Goal: Task Accomplishment & Management: Complete application form

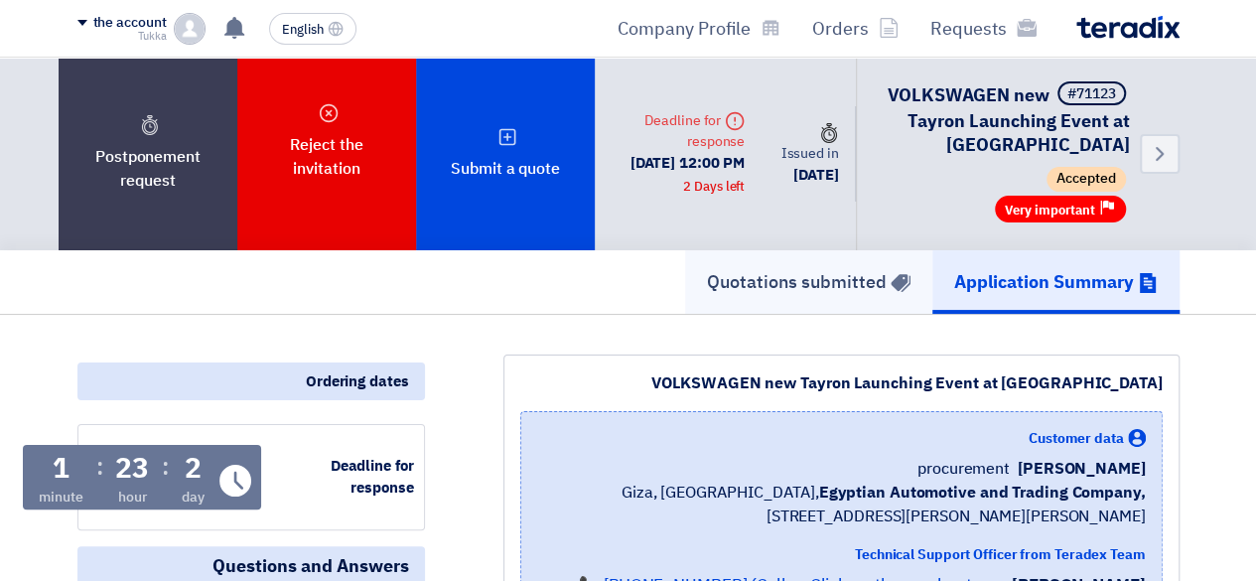
click at [840, 261] on link "Quotations submitted" at bounding box center [808, 282] width 247 height 64
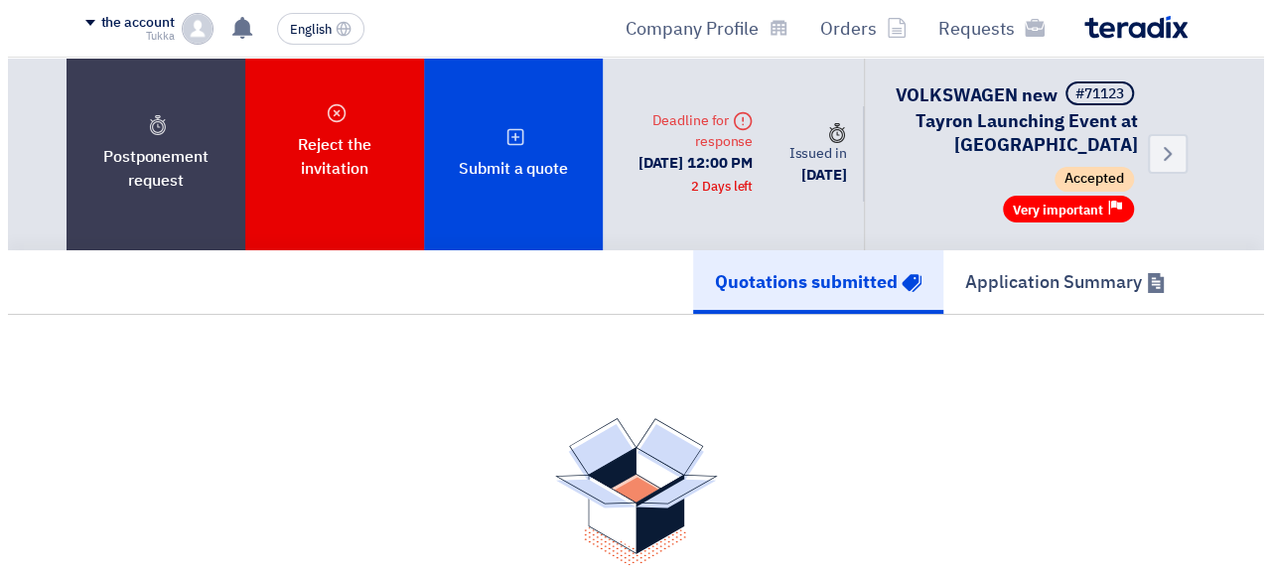
scroll to position [240, 0]
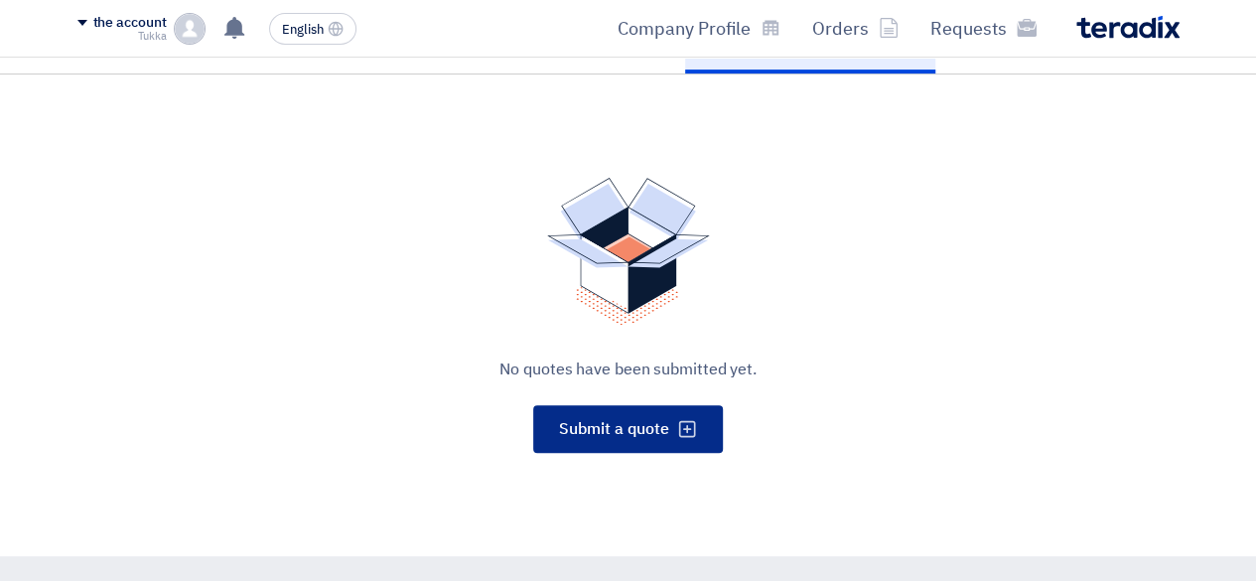
click at [608, 428] on font "Submit a quote" at bounding box center [614, 429] width 110 height 24
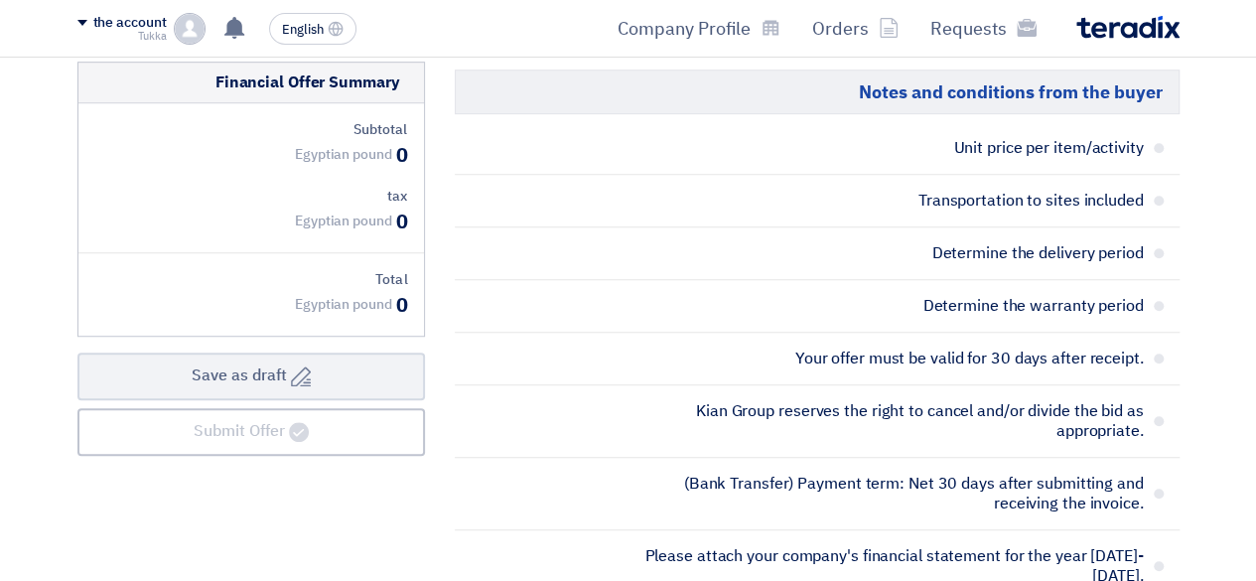
scroll to position [555, 0]
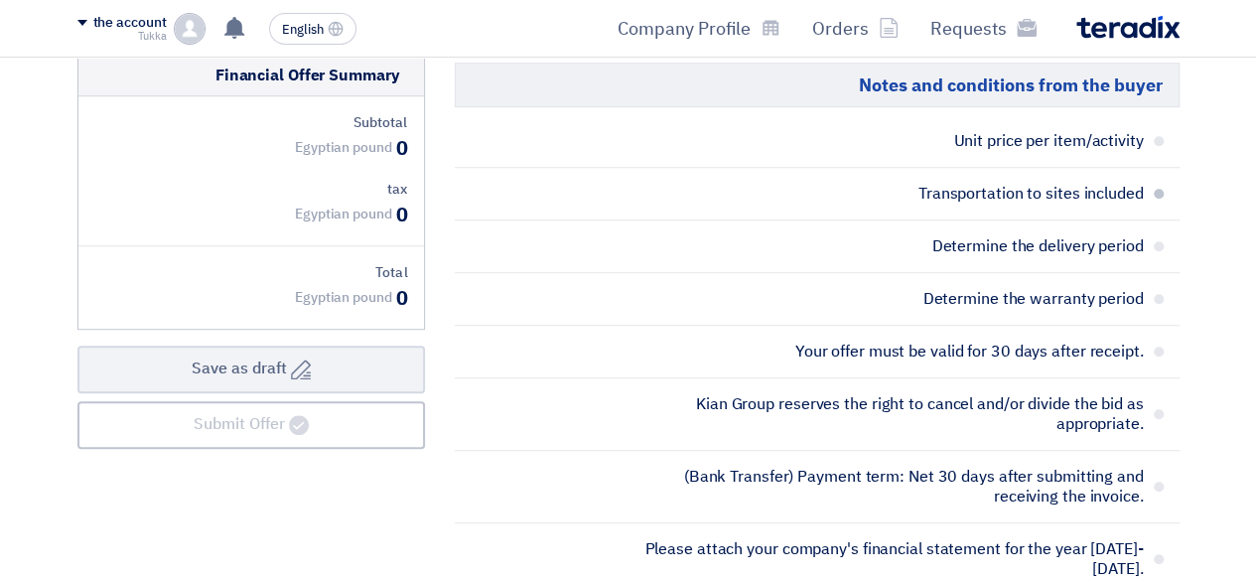
click at [1151, 178] on li "Transportation to sites included" at bounding box center [817, 194] width 725 height 53
click at [1154, 189] on span at bounding box center [1158, 194] width 10 height 10
click at [1158, 241] on span at bounding box center [1158, 246] width 10 height 10
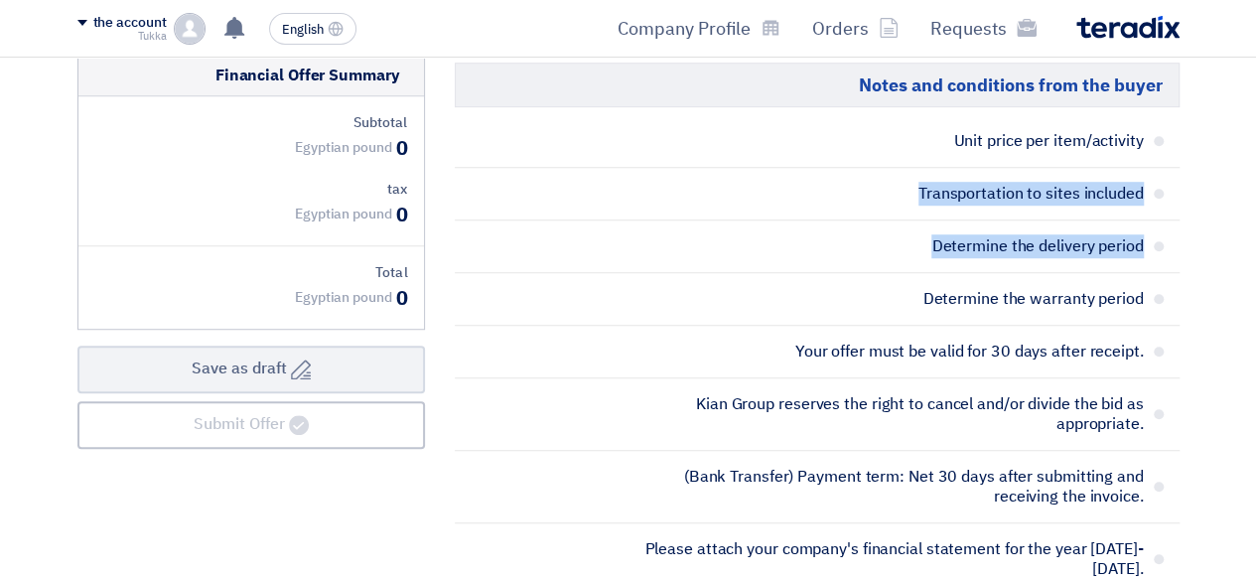
drag, startPoint x: 1164, startPoint y: 292, endPoint x: 1270, endPoint y: 160, distance: 168.8
click at [1170, 233] on li "Determine the delivery period" at bounding box center [817, 246] width 725 height 53
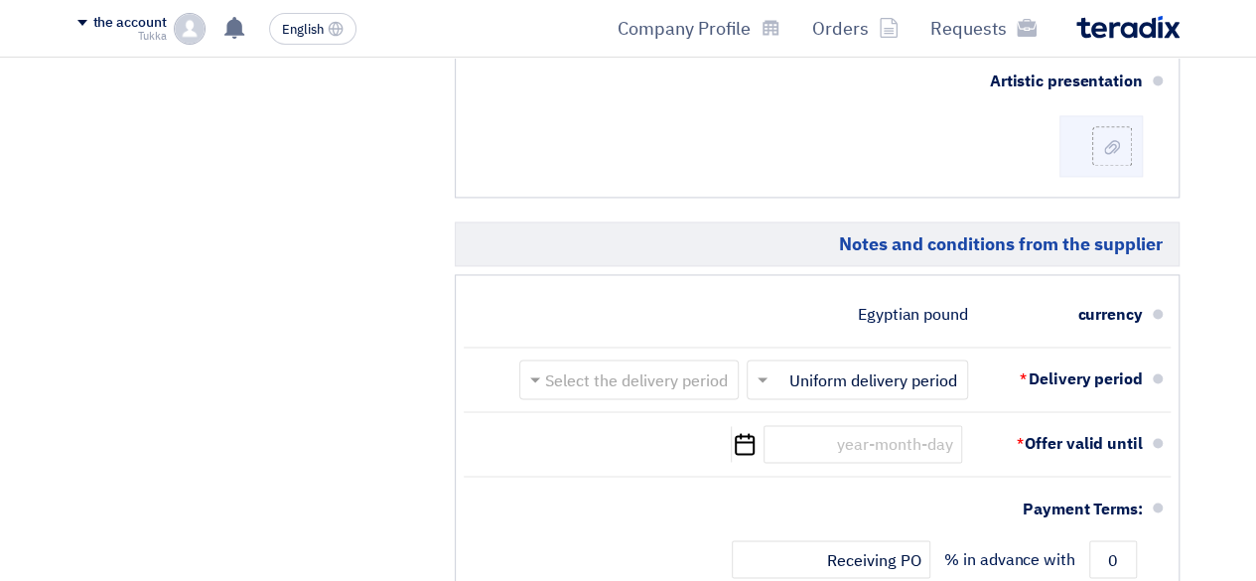
scroll to position [1431, 0]
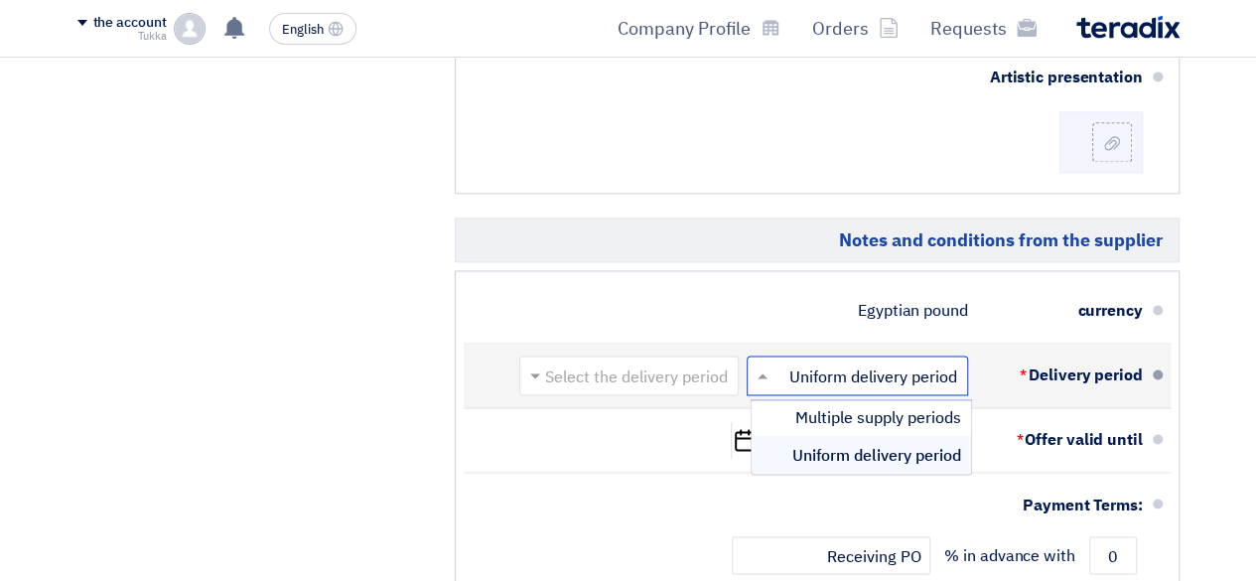
click at [851, 366] on input "text" at bounding box center [852, 377] width 211 height 29
click at [862, 363] on input "text" at bounding box center [852, 377] width 211 height 29
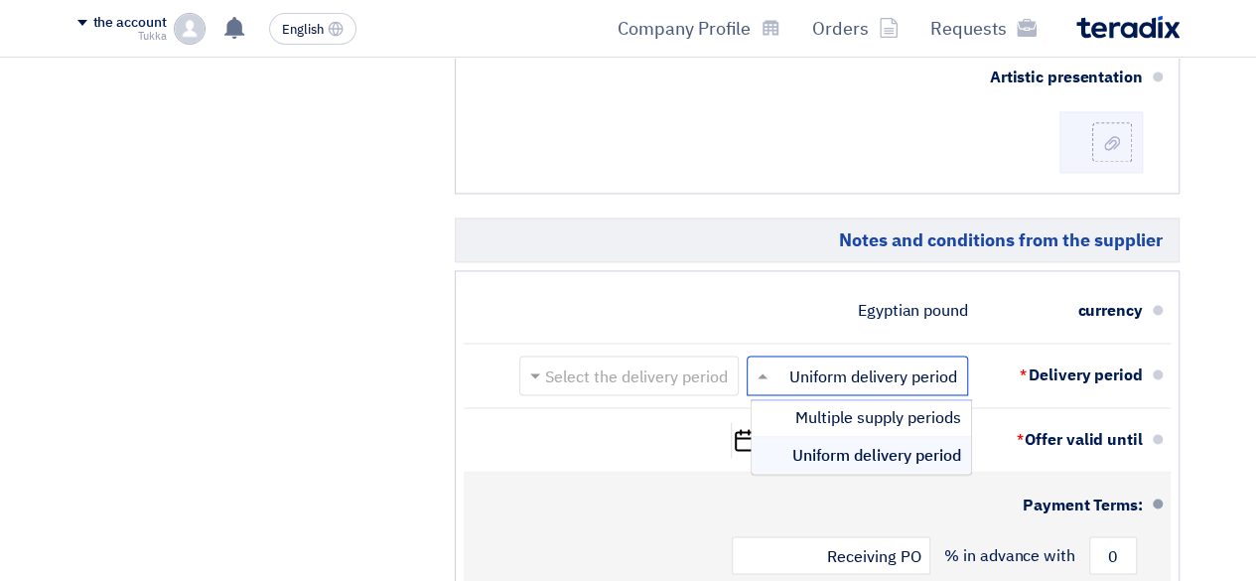
click at [598, 490] on div "Payment Terms:" at bounding box center [818, 504] width 647 height 48
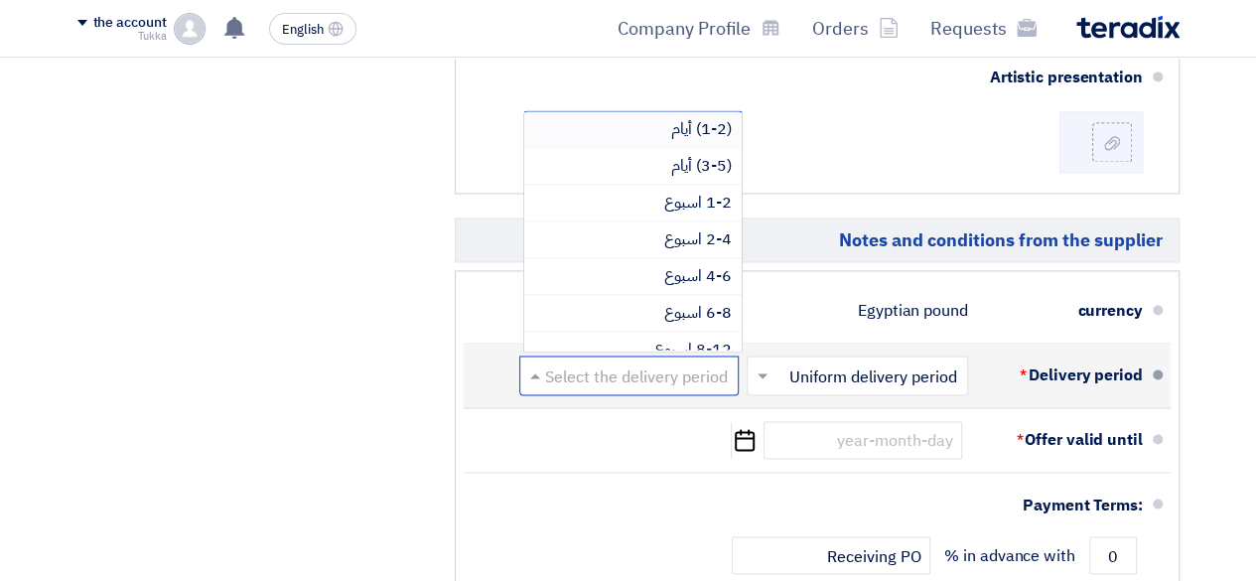
click at [534, 365] on span at bounding box center [532, 375] width 25 height 20
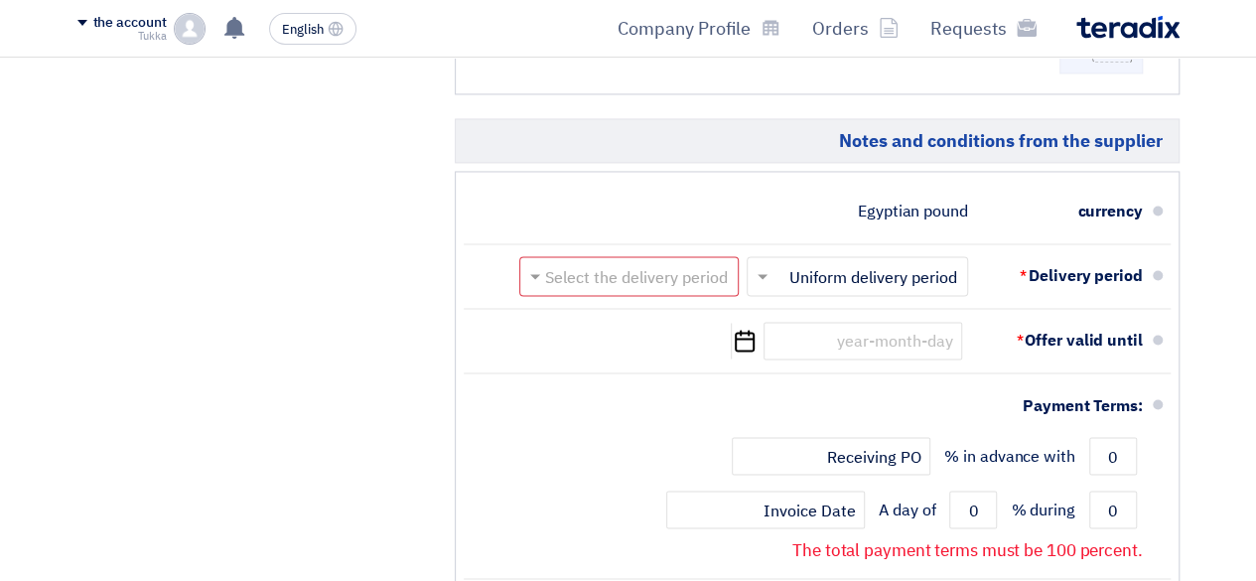
scroll to position [1524, 0]
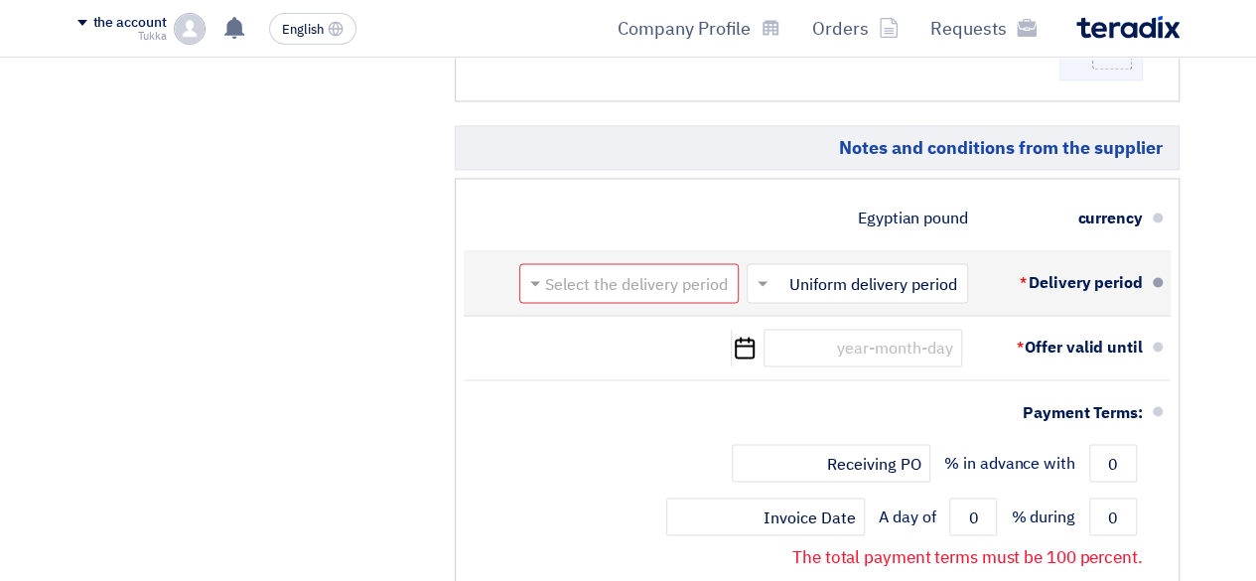
click at [685, 271] on input "text" at bounding box center [624, 285] width 209 height 29
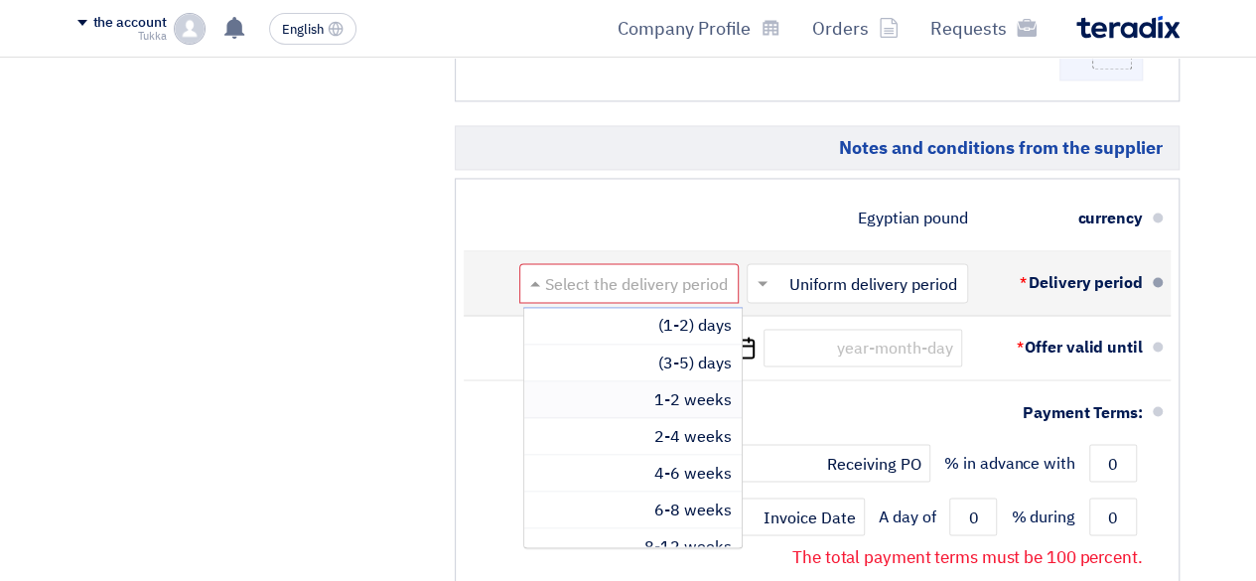
click at [689, 387] on font "1-2 weeks" at bounding box center [692, 399] width 77 height 24
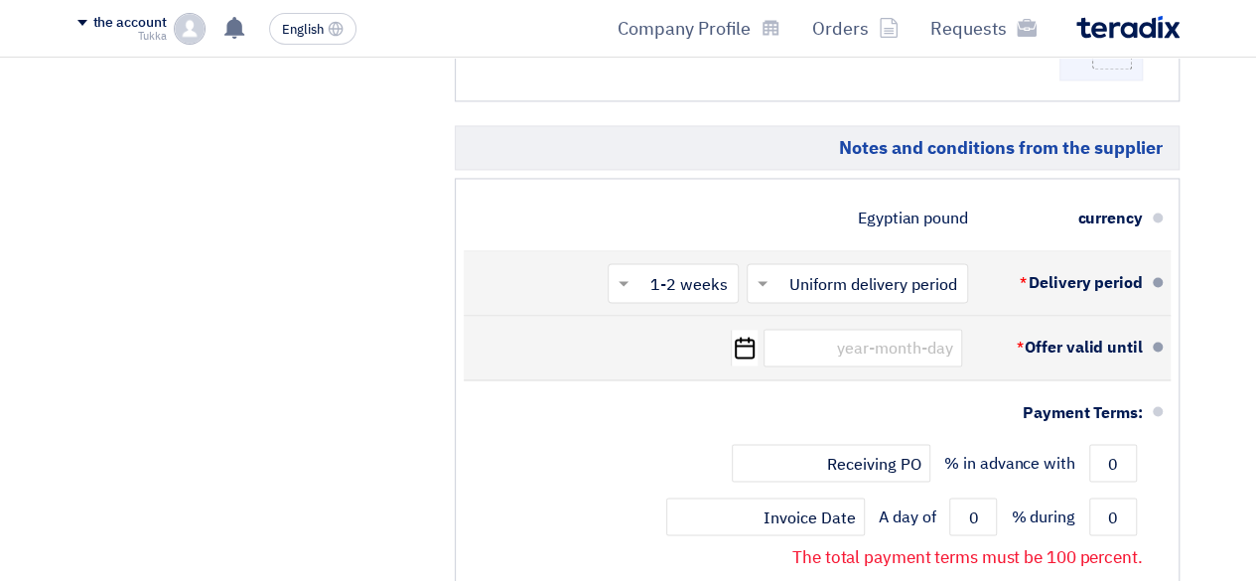
click at [755, 330] on icon "Pick a date" at bounding box center [744, 348] width 27 height 36
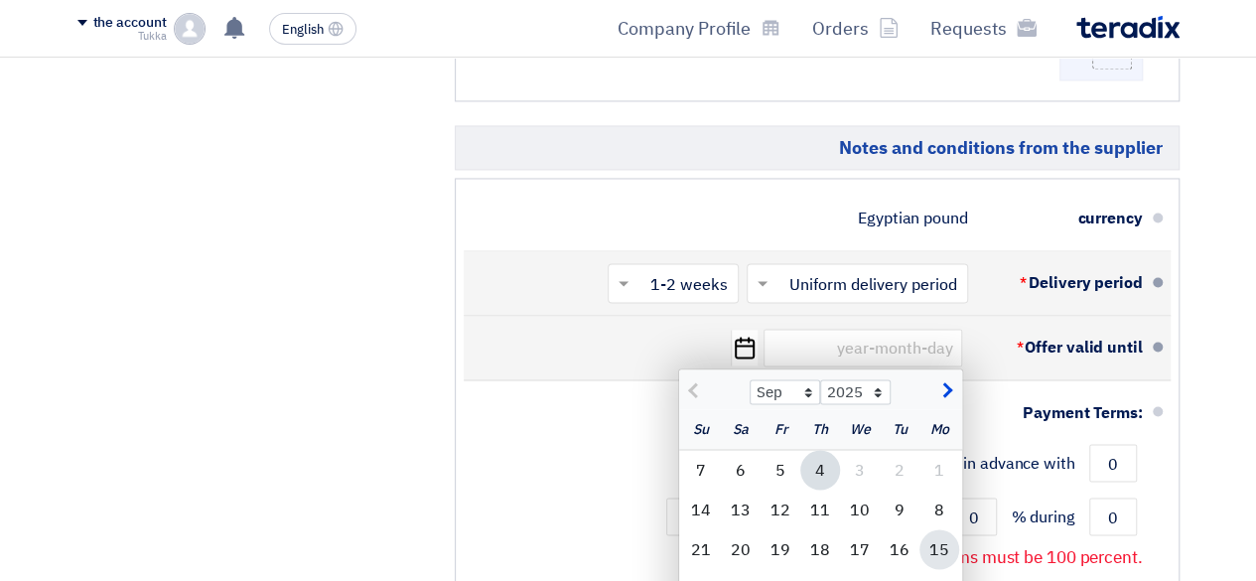
click at [931, 537] on font "15" at bounding box center [939, 549] width 20 height 24
type input "[DATE]"
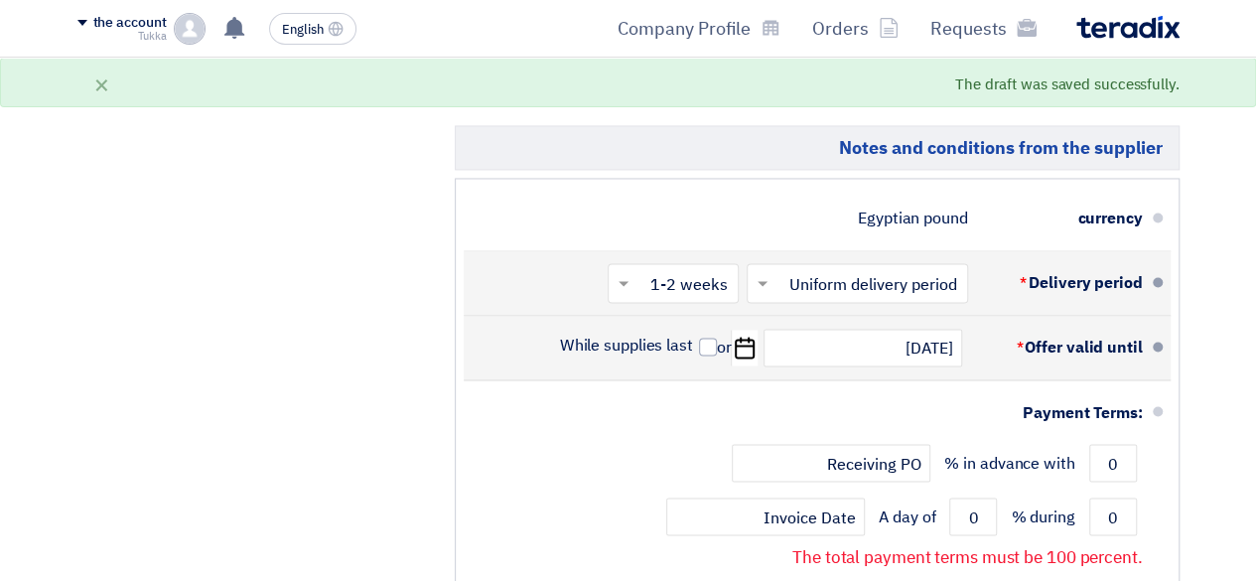
drag, startPoint x: 1255, startPoint y: 374, endPoint x: 1261, endPoint y: 386, distance: 13.3
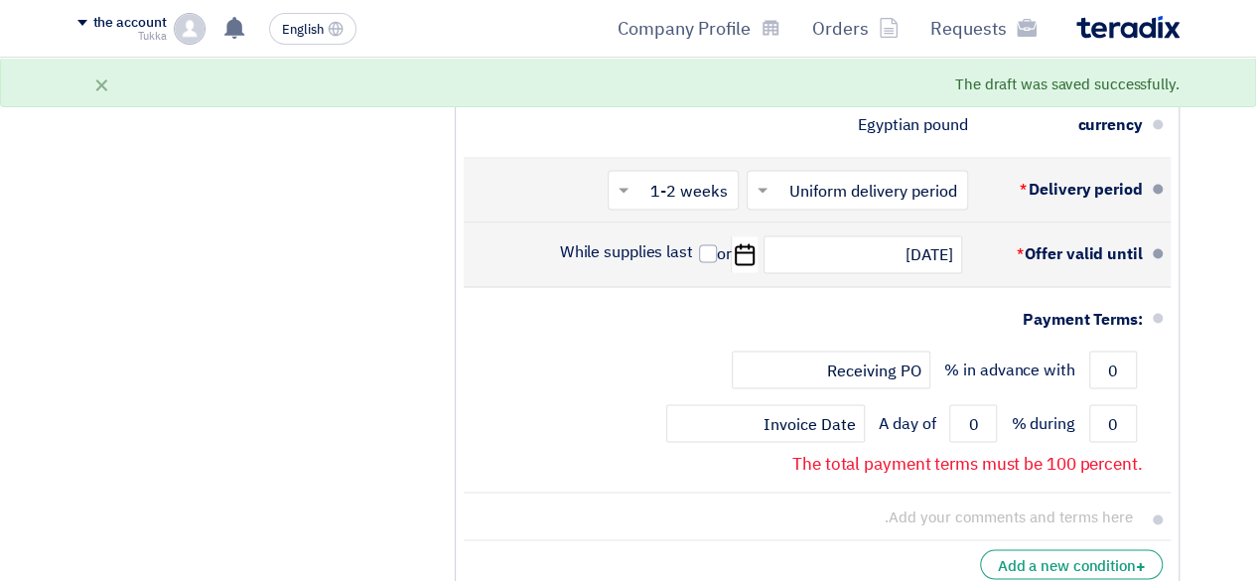
scroll to position [1631, 0]
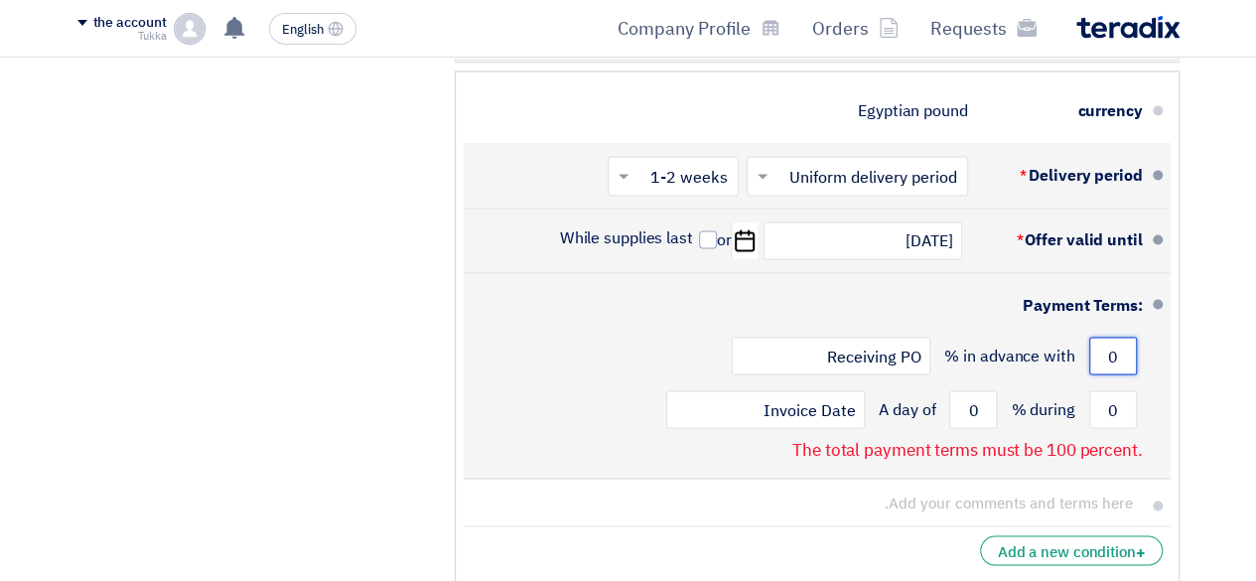
click at [1108, 340] on input "0" at bounding box center [1113, 356] width 48 height 38
click at [1118, 337] on input "0" at bounding box center [1113, 356] width 48 height 38
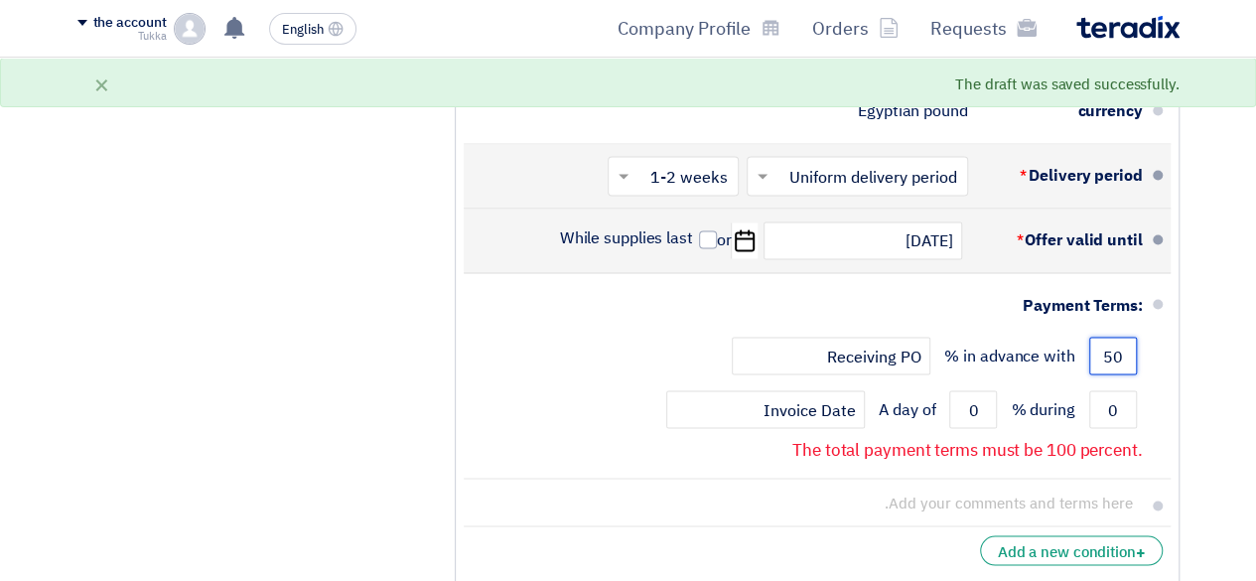
type input "50"
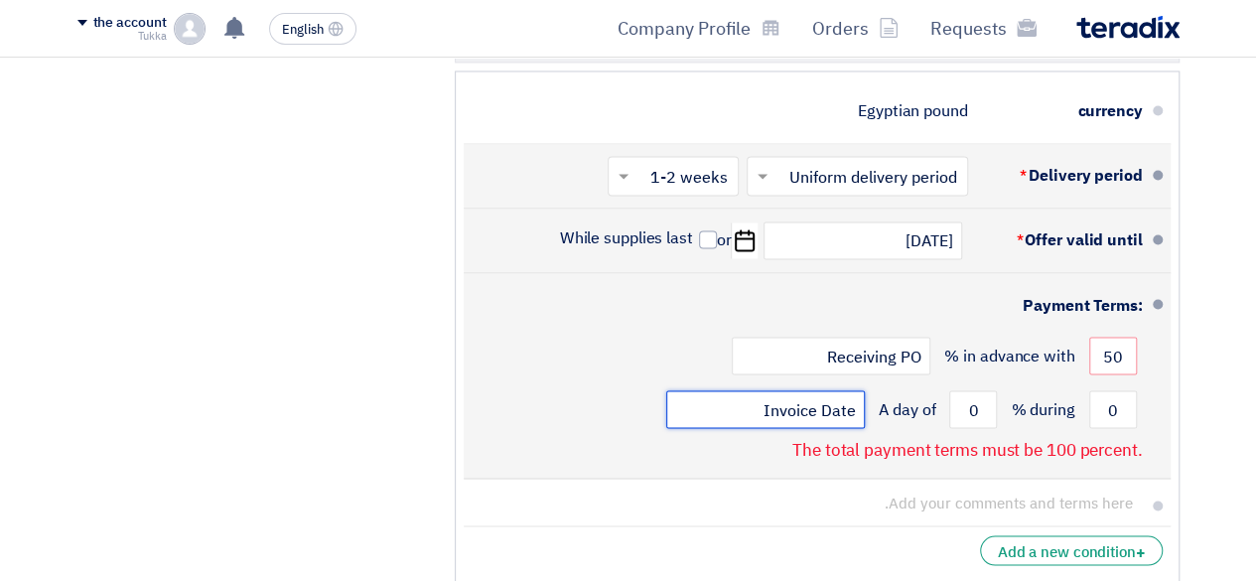
click at [790, 390] on input "Invoice Date" at bounding box center [765, 409] width 199 height 38
type input "Invoice Date"
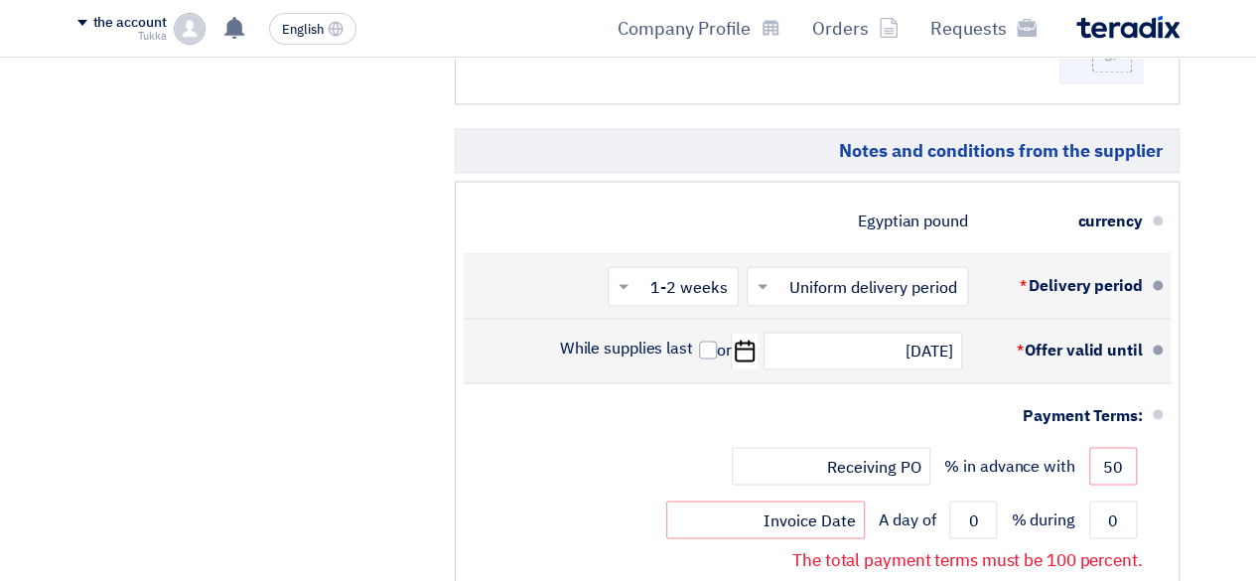
scroll to position [1517, 0]
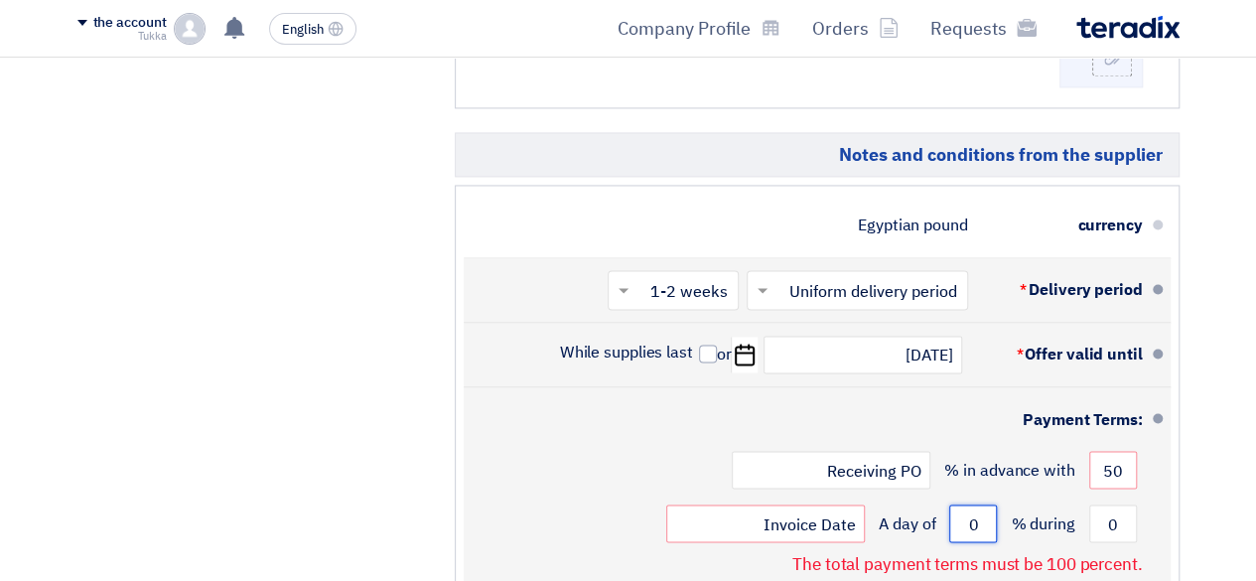
click at [981, 505] on input "0" at bounding box center [973, 523] width 48 height 38
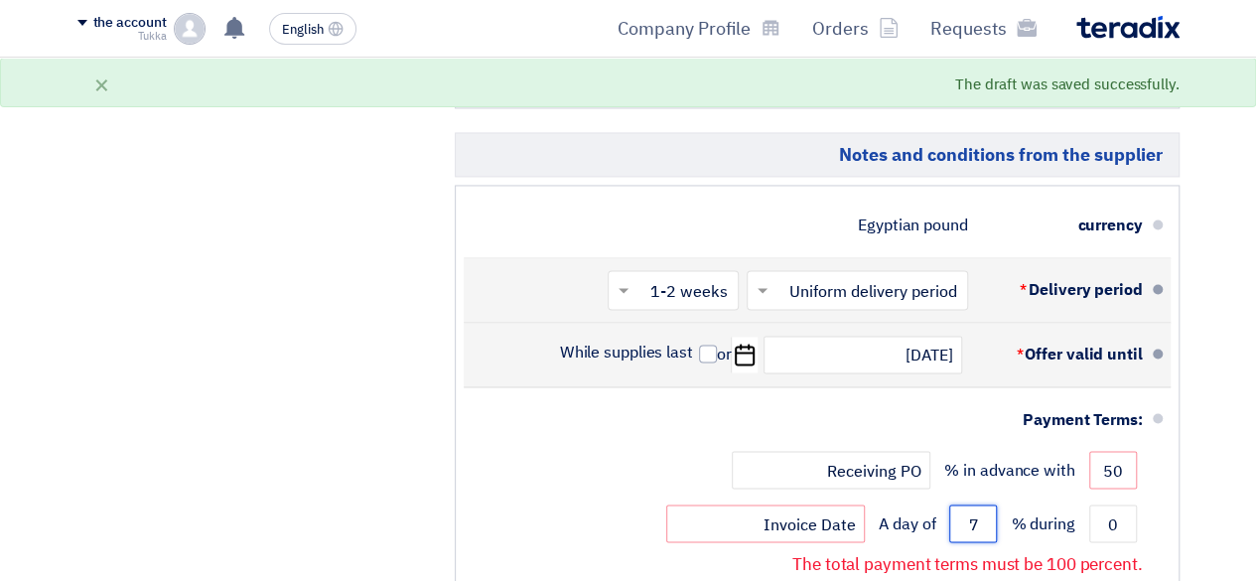
type input "7"
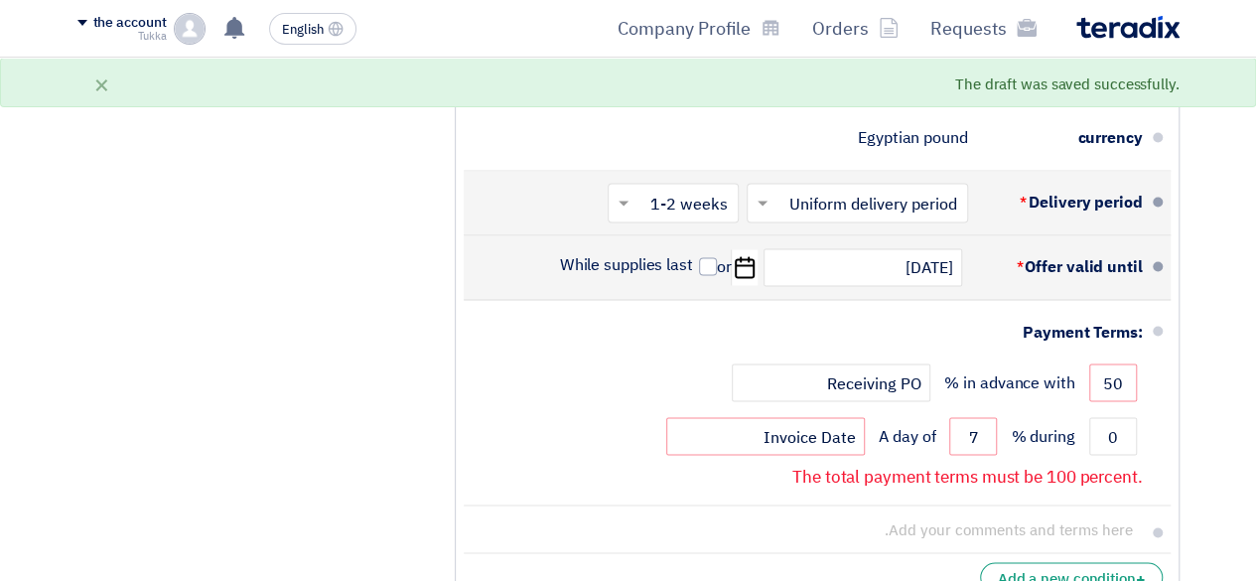
scroll to position [1627, 0]
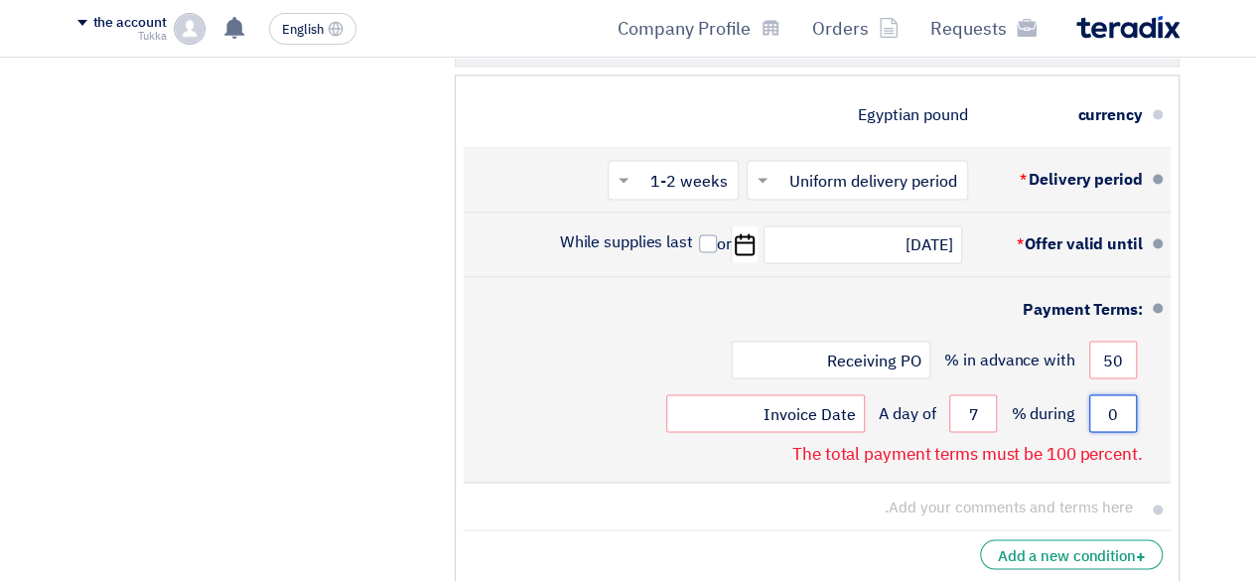
click at [1106, 394] on input "0" at bounding box center [1113, 413] width 48 height 38
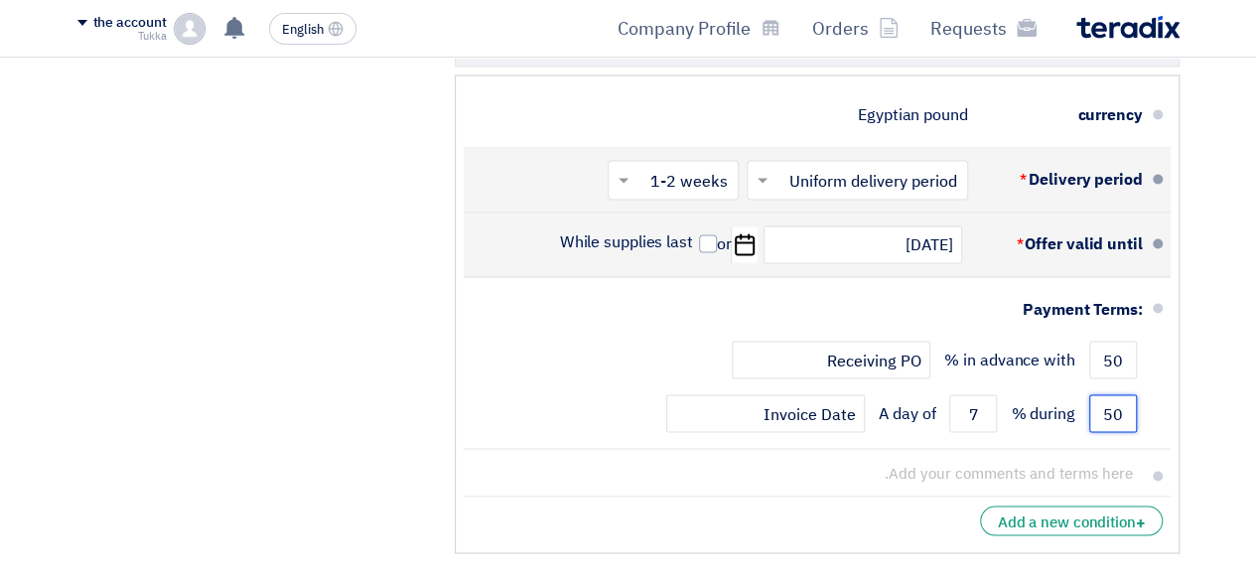
type input "50"
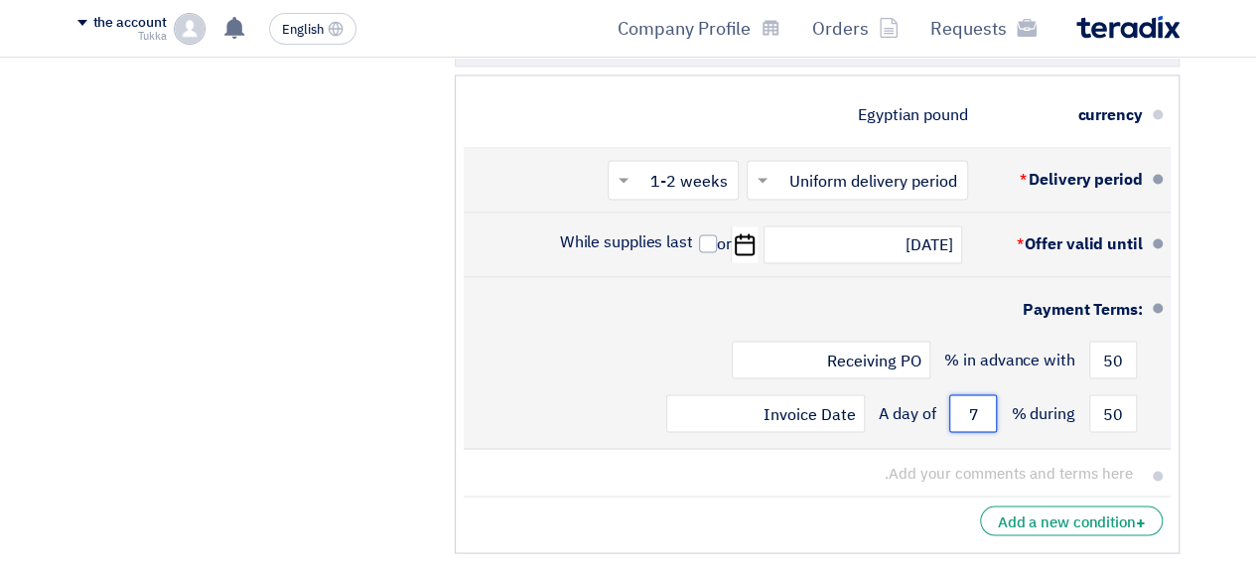
click at [972, 394] on input "7" at bounding box center [973, 413] width 48 height 38
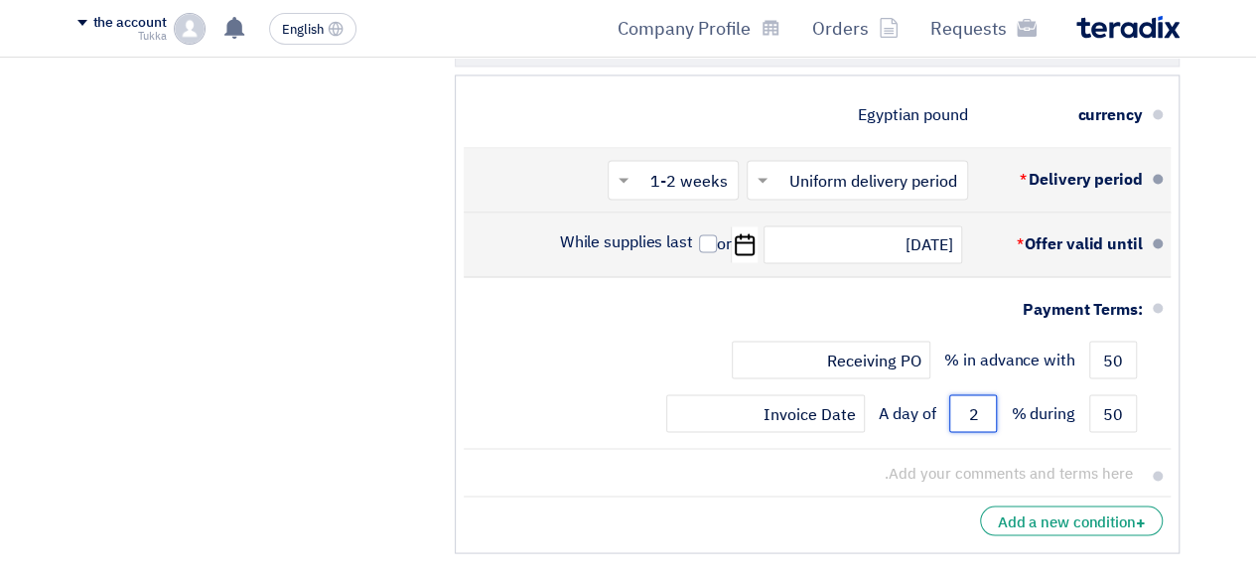
type input "2"
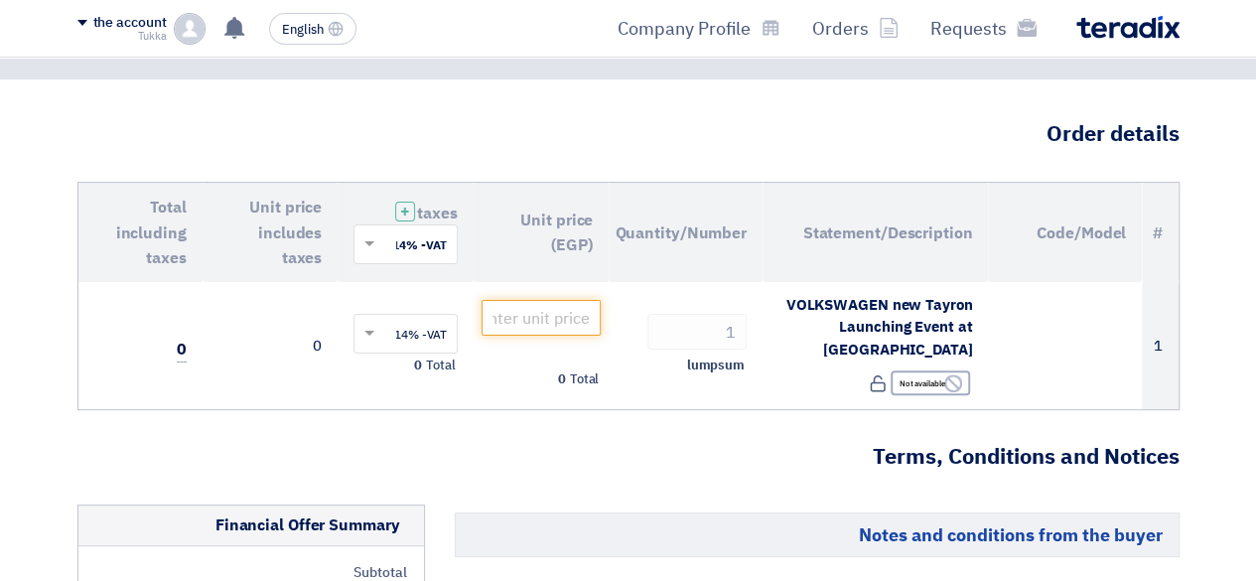
scroll to position [128, 0]
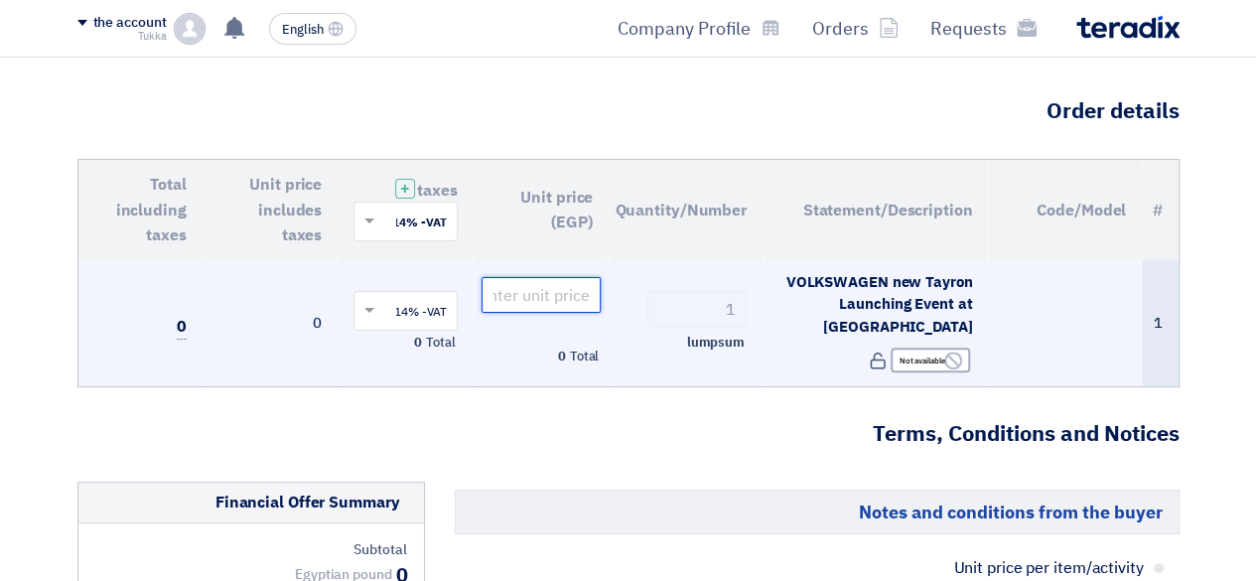
click at [523, 293] on input "number" at bounding box center [541, 295] width 120 height 36
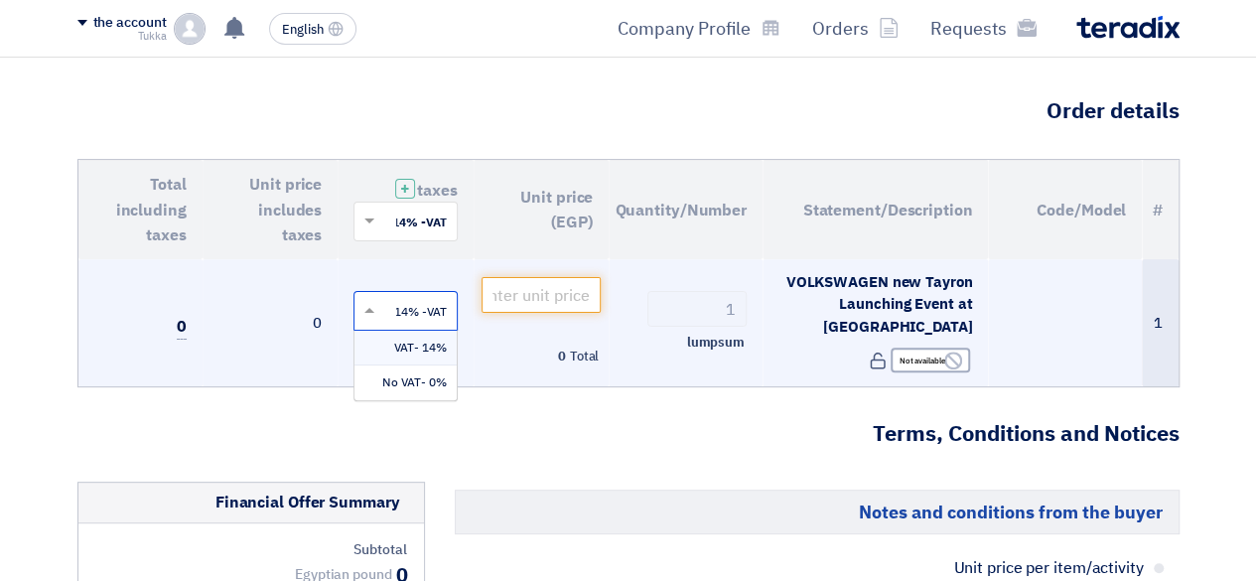
click at [374, 302] on span at bounding box center [366, 311] width 25 height 18
click at [401, 384] on span "0% -No VAT" at bounding box center [414, 382] width 65 height 18
click at [492, 420] on h3 "Terms, Conditions and Notices" at bounding box center [628, 434] width 1102 height 31
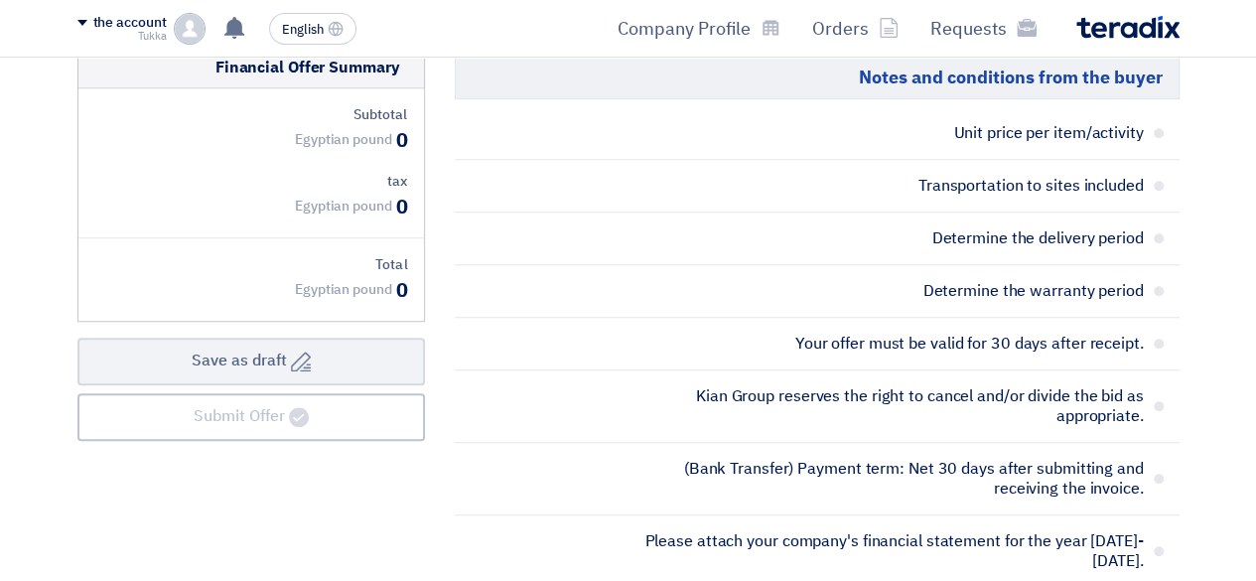
scroll to position [584, 0]
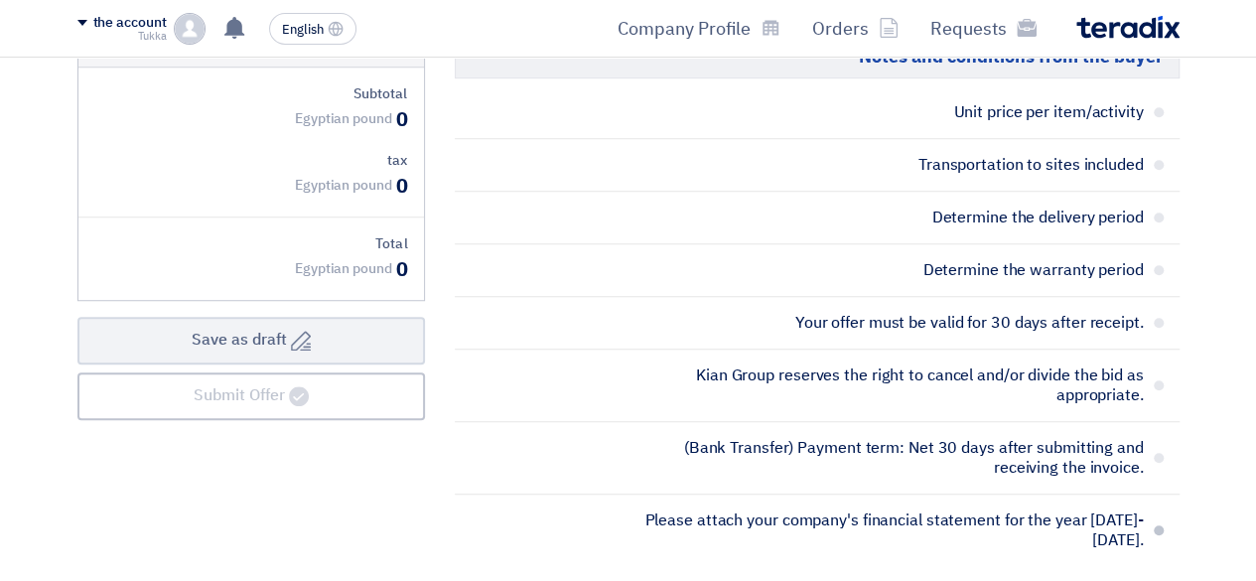
click at [1149, 513] on li "Please attach your company's financial statement for the year [DATE]-[DATE]." at bounding box center [817, 529] width 725 height 71
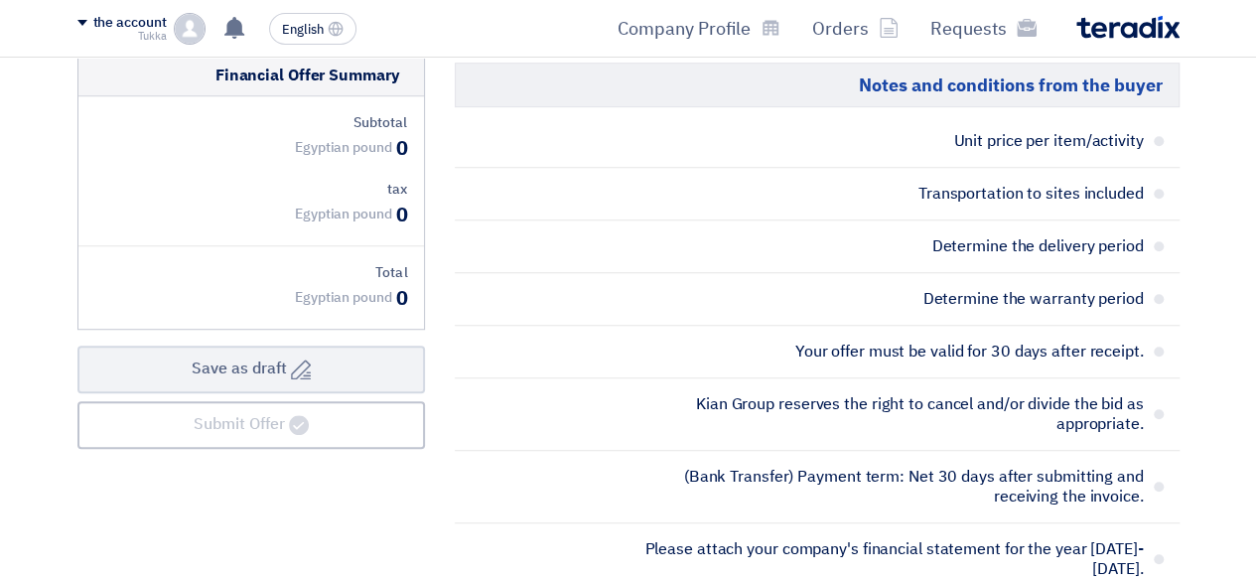
scroll to position [538, 0]
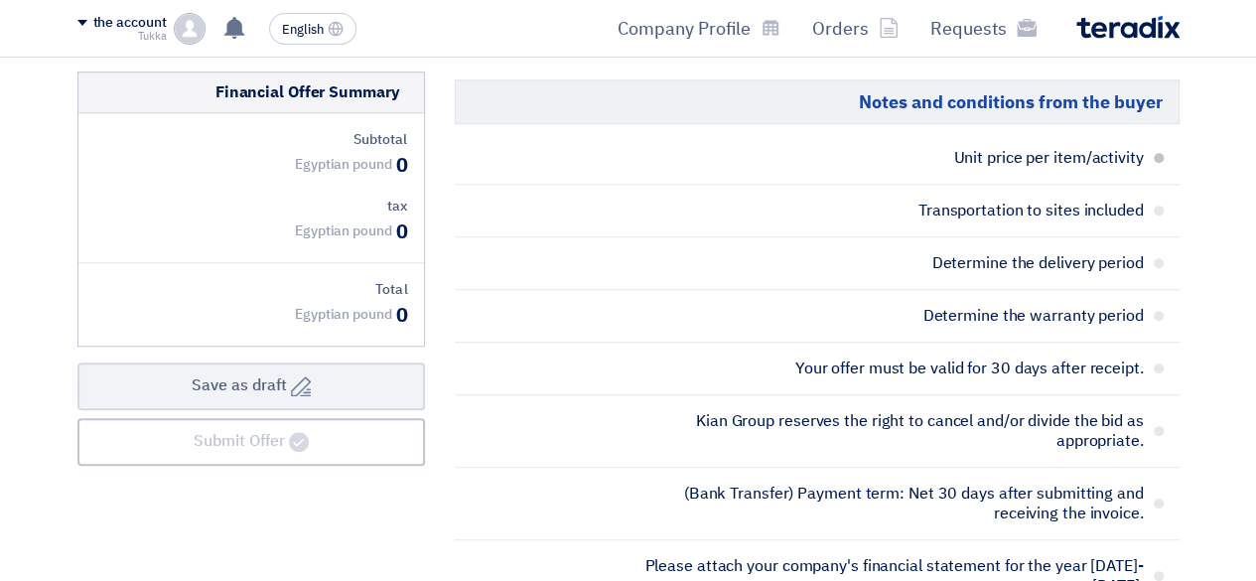
click at [1157, 153] on span at bounding box center [1158, 158] width 10 height 10
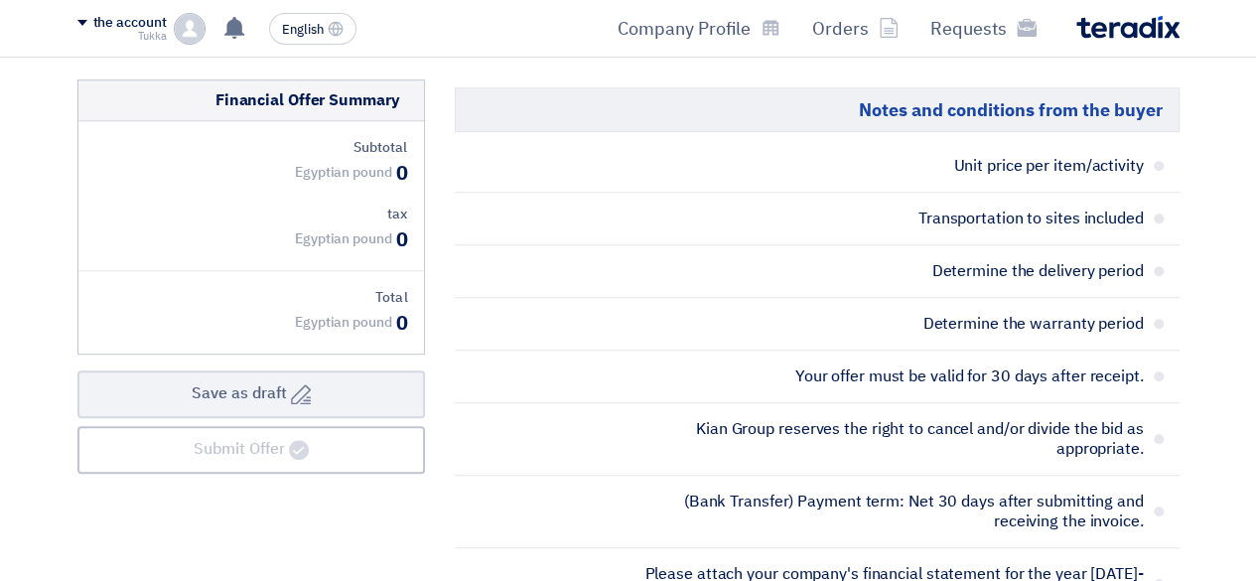
scroll to position [543, 0]
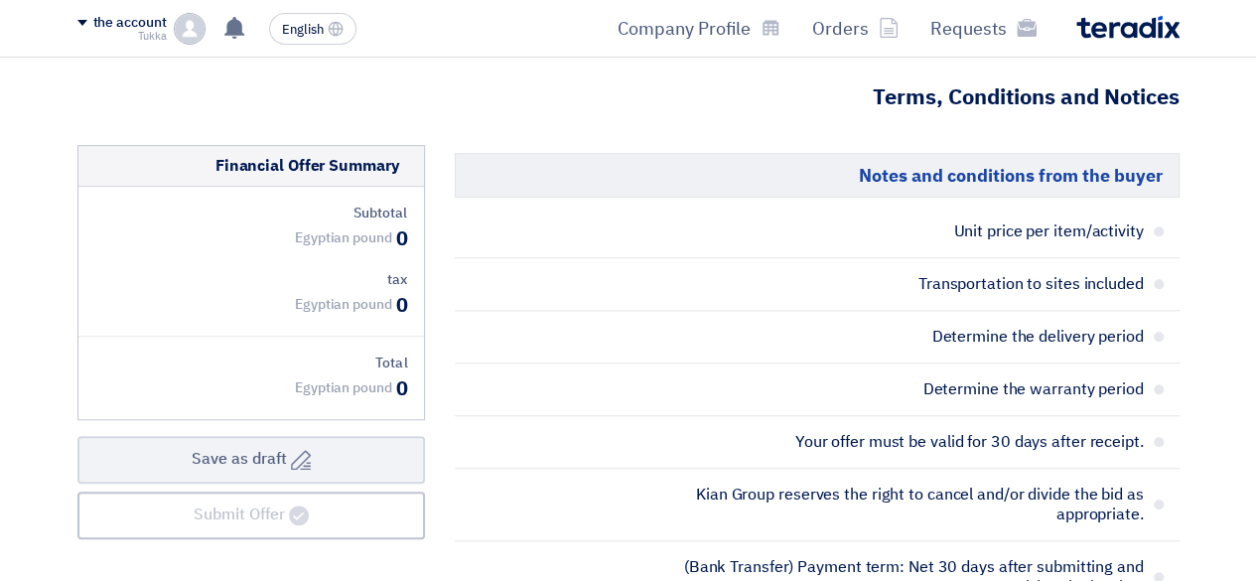
scroll to position [488, 0]
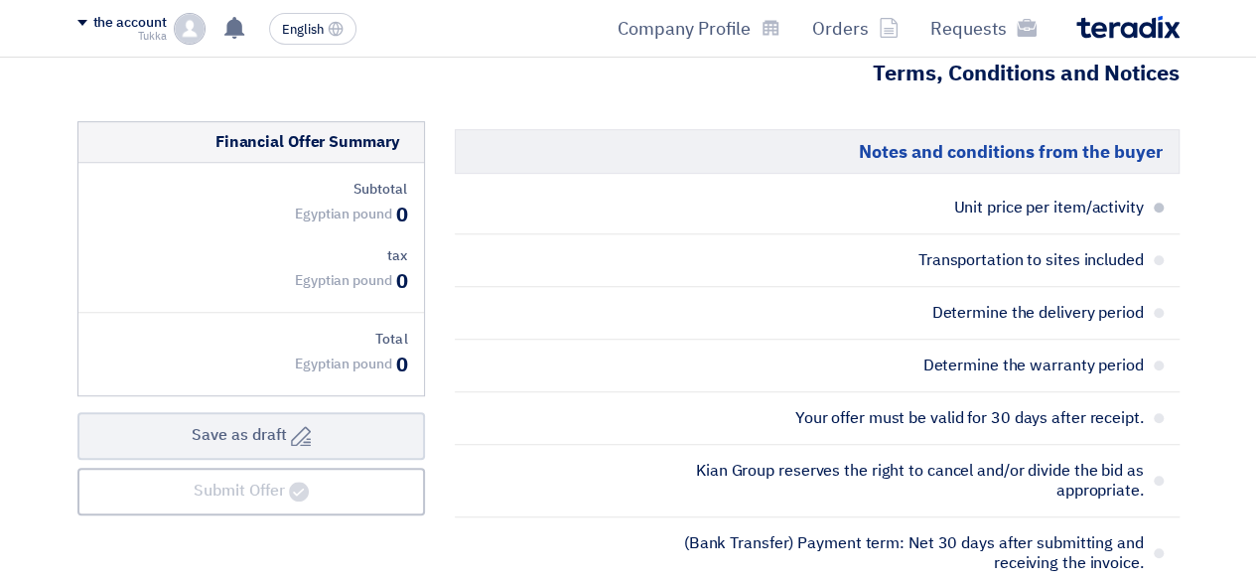
click at [1127, 196] on font "Unit price per item/activity" at bounding box center [1048, 208] width 190 height 24
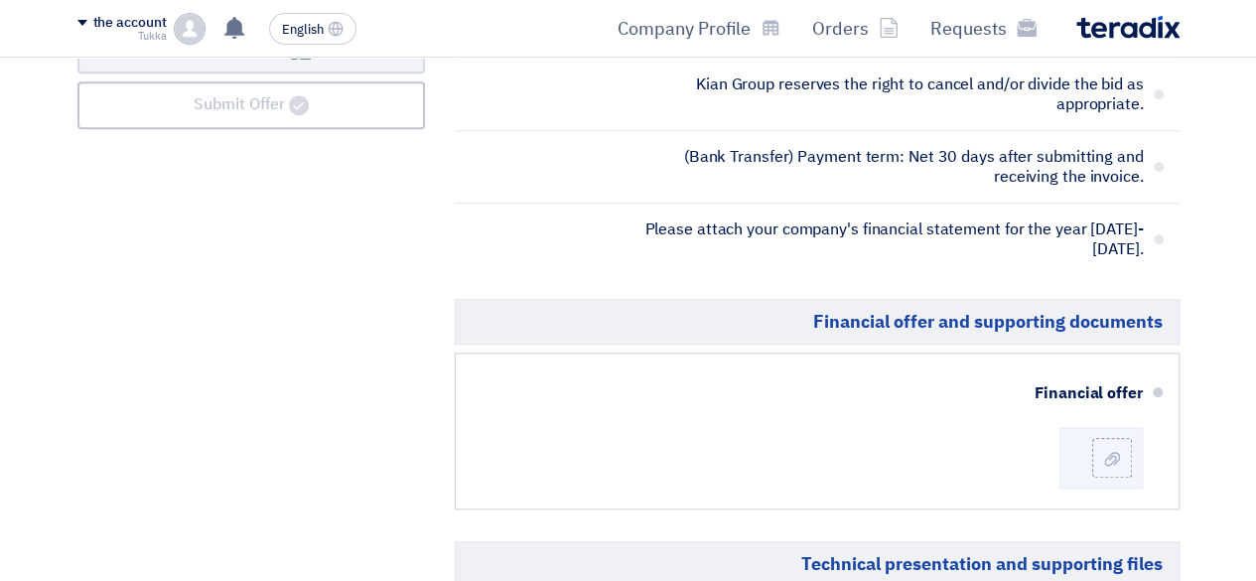
scroll to position [868, 0]
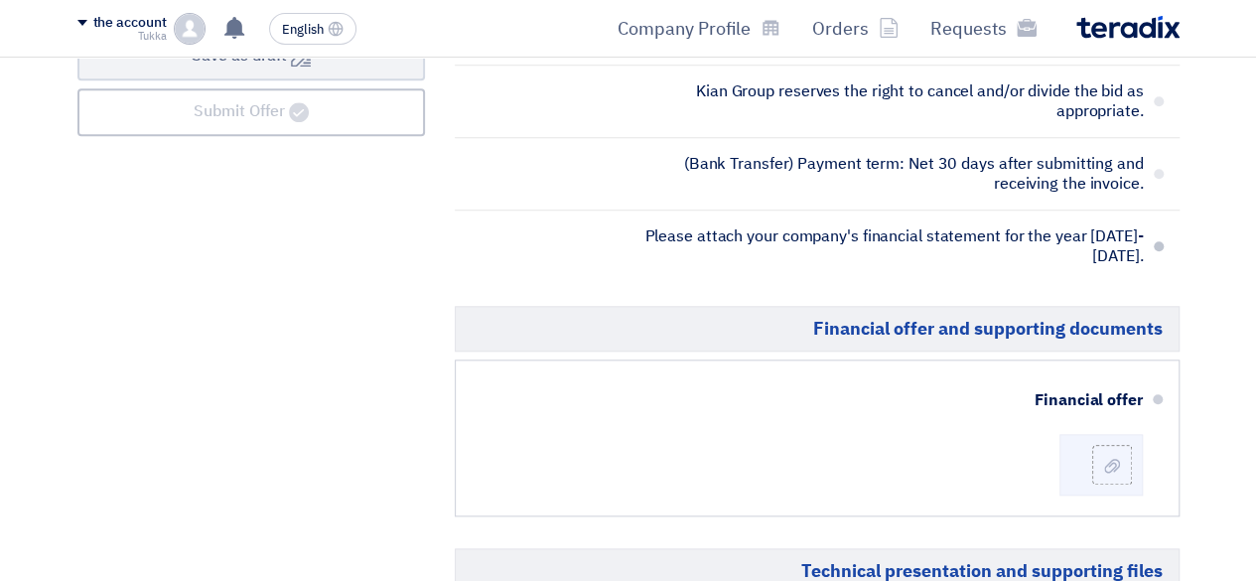
click at [1151, 223] on li "Please attach your company's financial statement for the year [DATE]-[DATE]." at bounding box center [817, 245] width 725 height 71
click at [1158, 241] on span at bounding box center [1158, 246] width 10 height 10
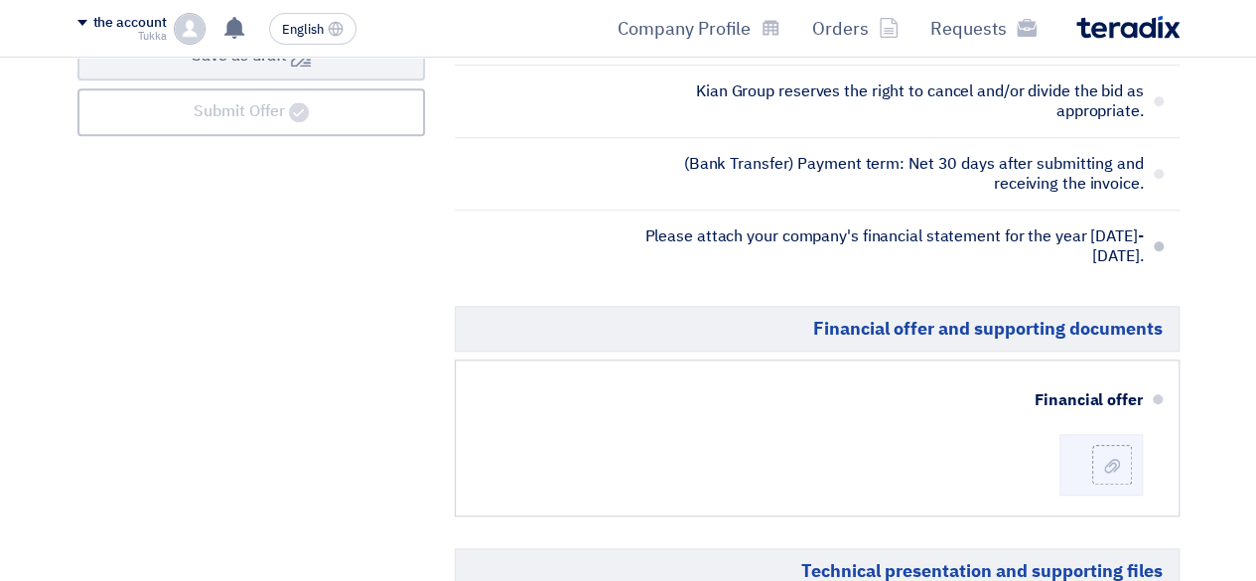
click at [1158, 241] on span at bounding box center [1158, 246] width 10 height 10
click at [1050, 224] on font "Please attach your company's financial statement for the year [DATE]-[DATE]." at bounding box center [893, 246] width 498 height 44
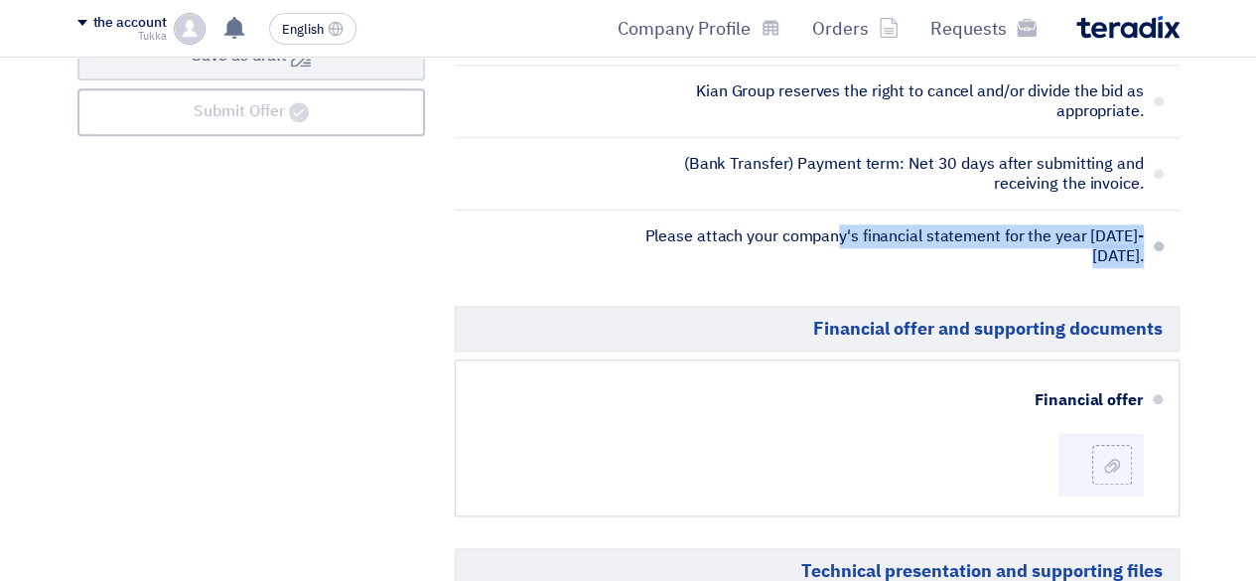
click at [1050, 224] on font "Please attach your company's financial statement for the year [DATE]-[DATE]." at bounding box center [893, 246] width 498 height 44
click at [1070, 248] on span "Please attach your company's financial statement for the year [DATE]-[DATE]." at bounding box center [881, 246] width 524 height 40
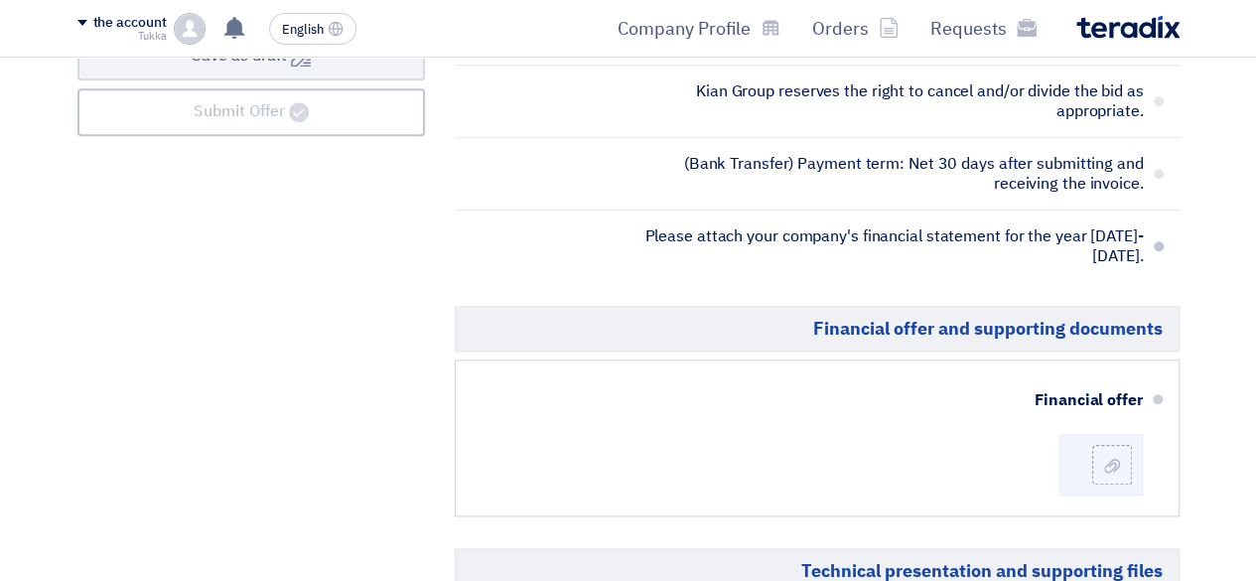
click at [1159, 241] on span at bounding box center [1158, 246] width 10 height 10
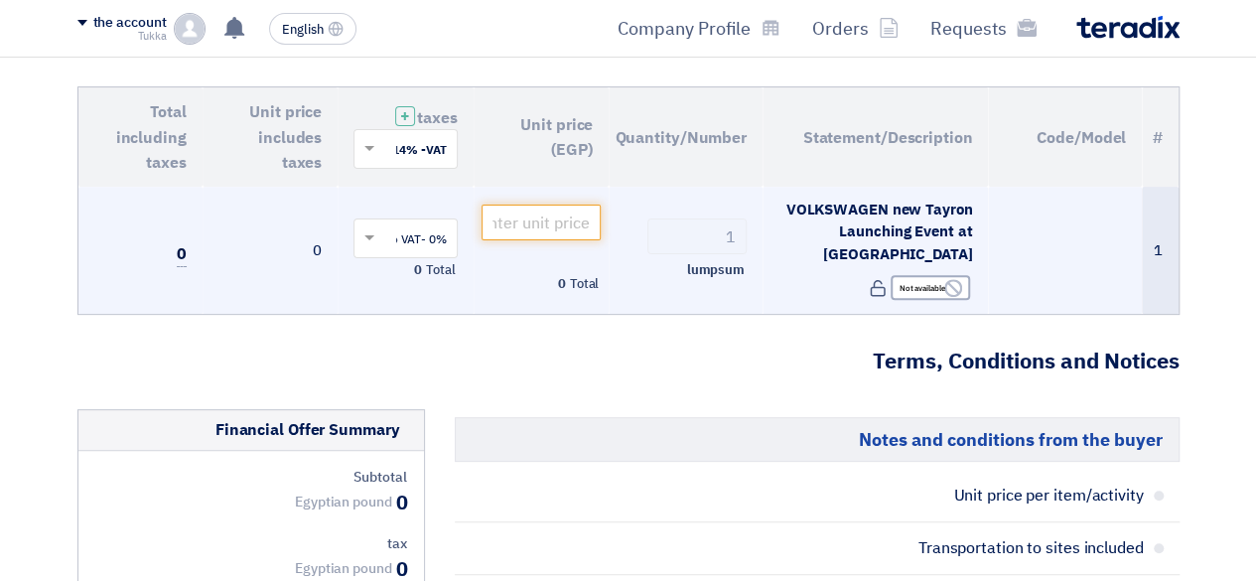
scroll to position [129, 0]
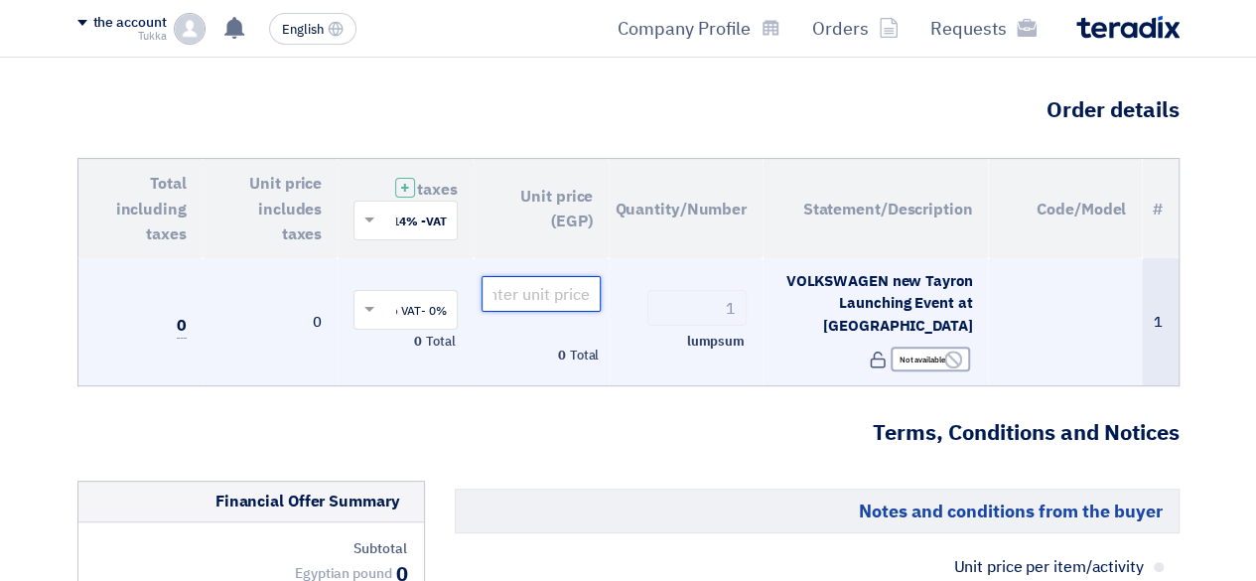
click at [558, 276] on input "number" at bounding box center [541, 294] width 120 height 36
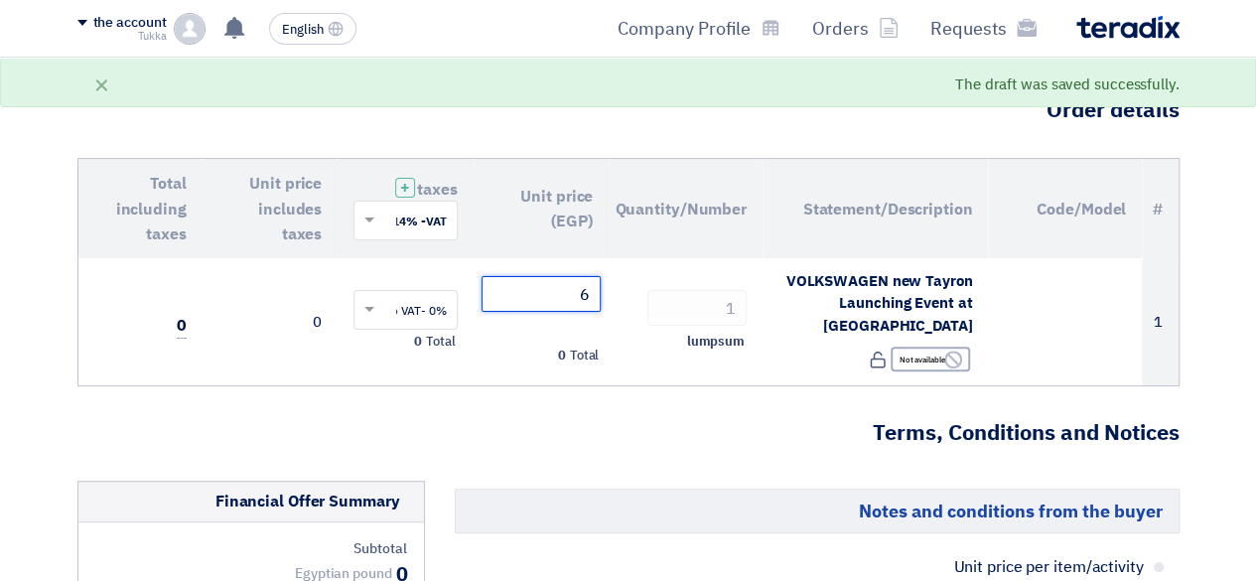
type input "6"
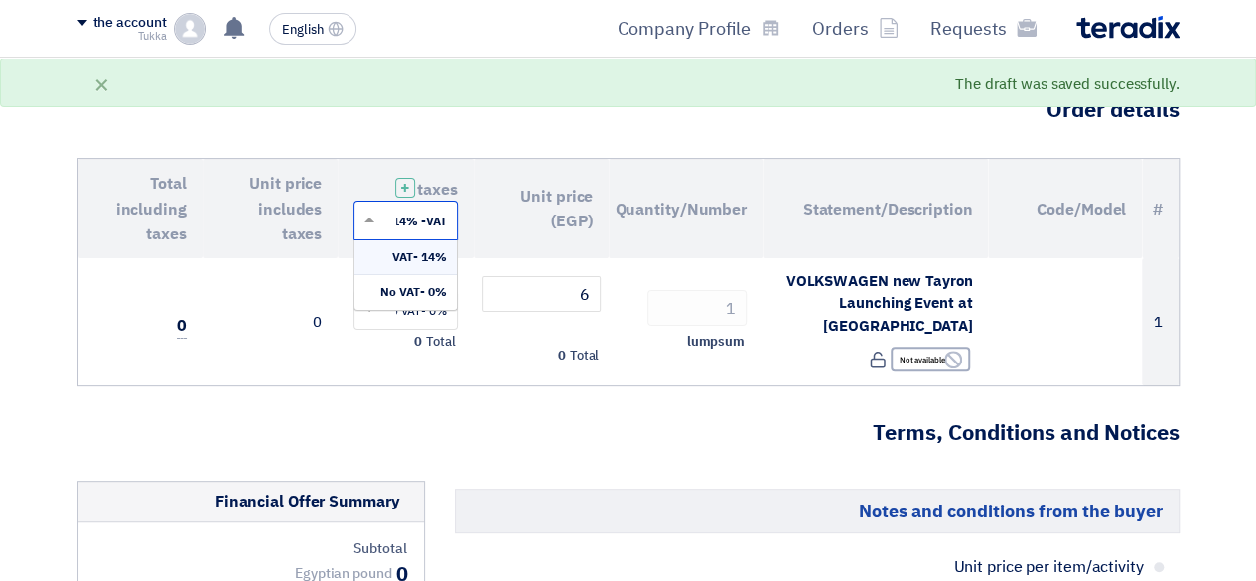
click at [405, 215] on input "text" at bounding box center [416, 222] width 65 height 33
click at [365, 219] on span at bounding box center [369, 220] width 10 height 7
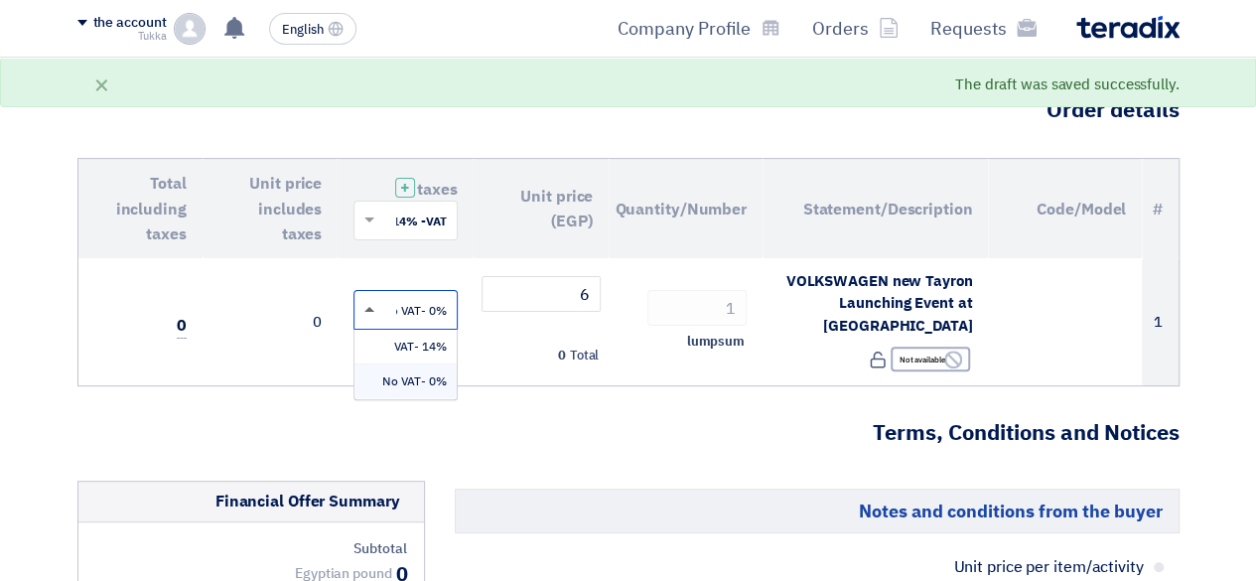
click at [369, 307] on span at bounding box center [369, 309] width 10 height 5
click at [381, 330] on div "14% -VAT" at bounding box center [405, 347] width 102 height 35
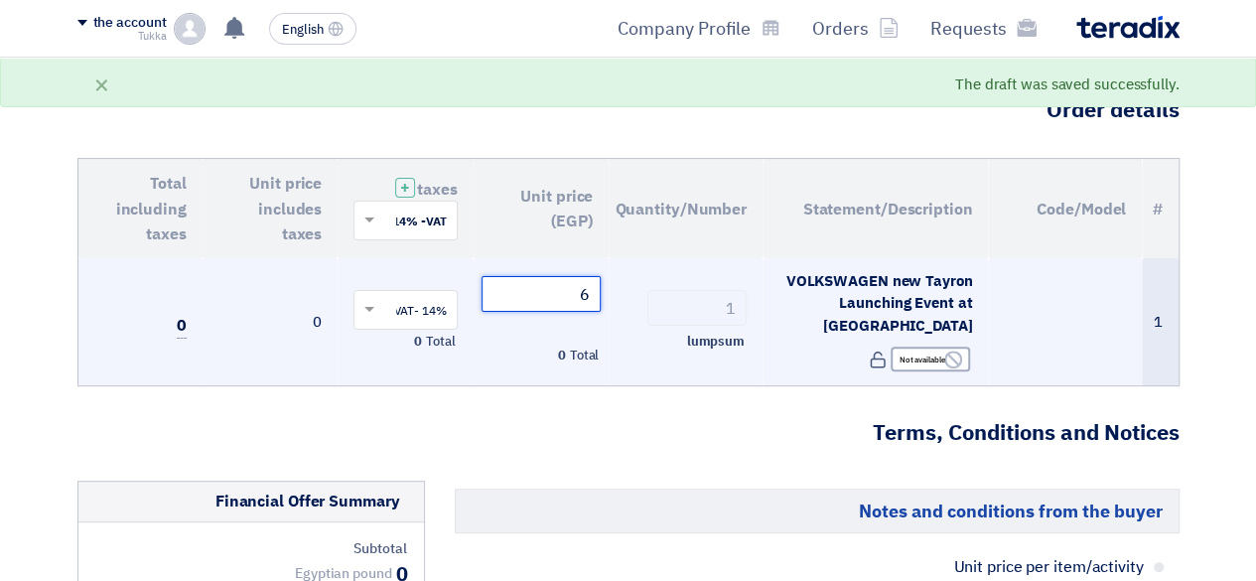
click at [580, 291] on input "6" at bounding box center [541, 294] width 120 height 36
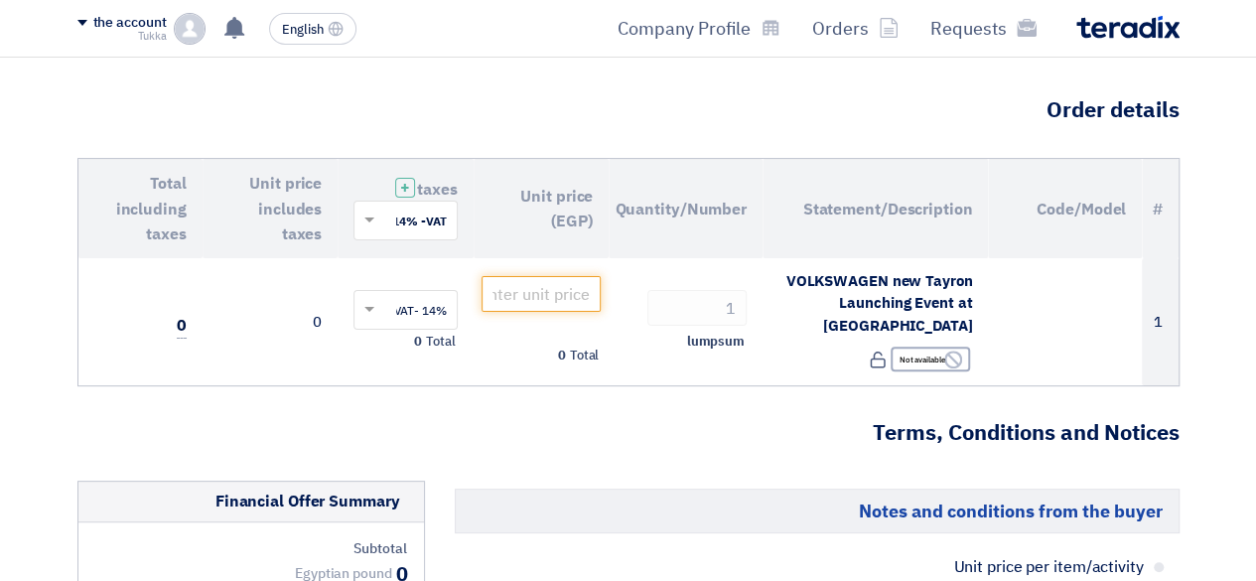
click at [599, 420] on h3 "Terms, Conditions and Notices" at bounding box center [628, 433] width 1102 height 31
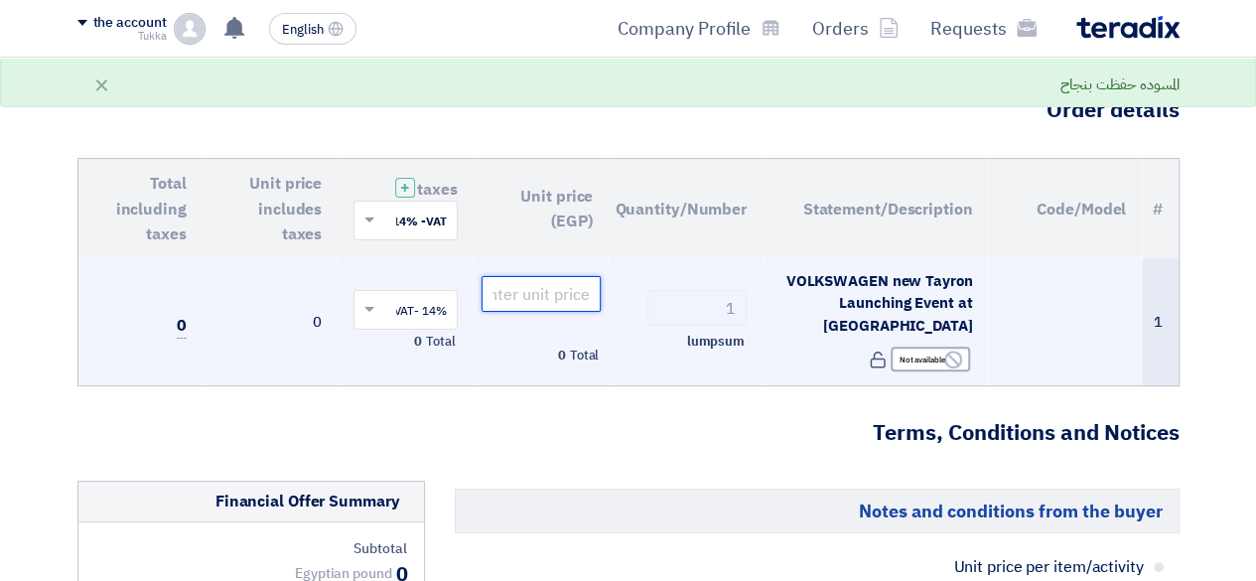
click at [570, 292] on input "number" at bounding box center [541, 294] width 120 height 36
click at [534, 290] on input "6738270" at bounding box center [541, 294] width 120 height 36
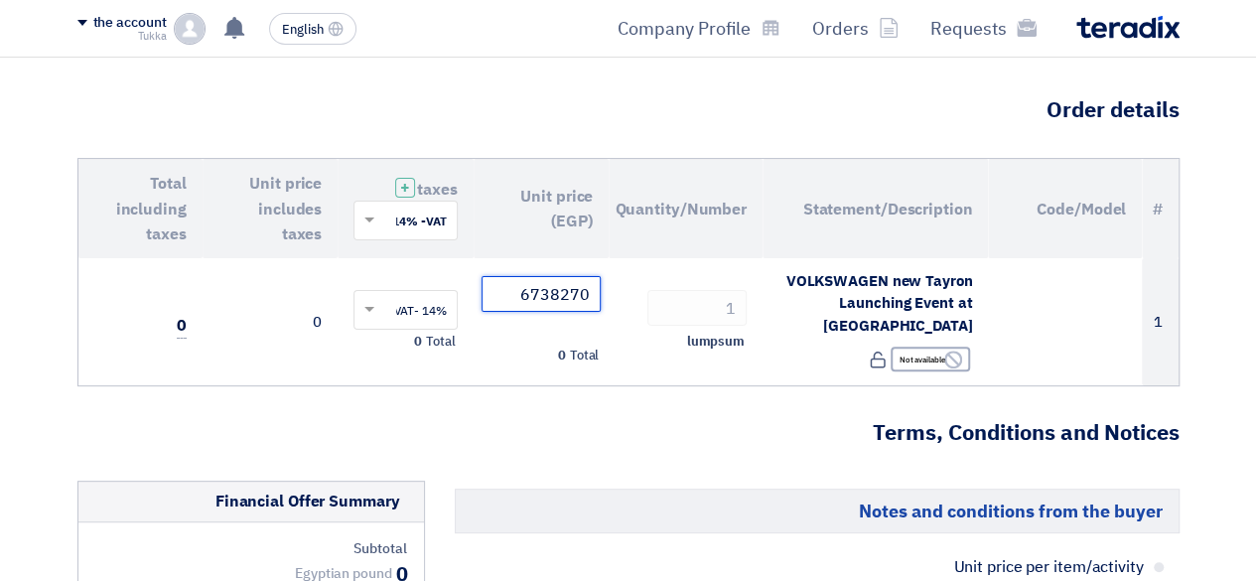
type input "6738270"
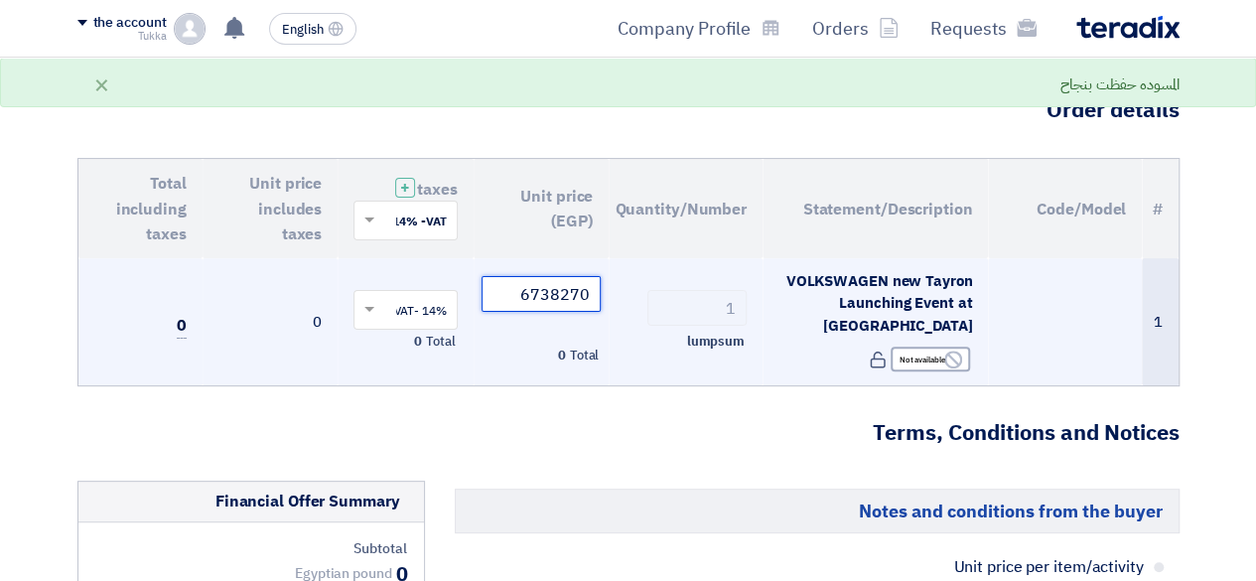
click at [570, 299] on input "6738270" at bounding box center [541, 294] width 120 height 36
click at [592, 287] on input "6738270" at bounding box center [541, 294] width 120 height 36
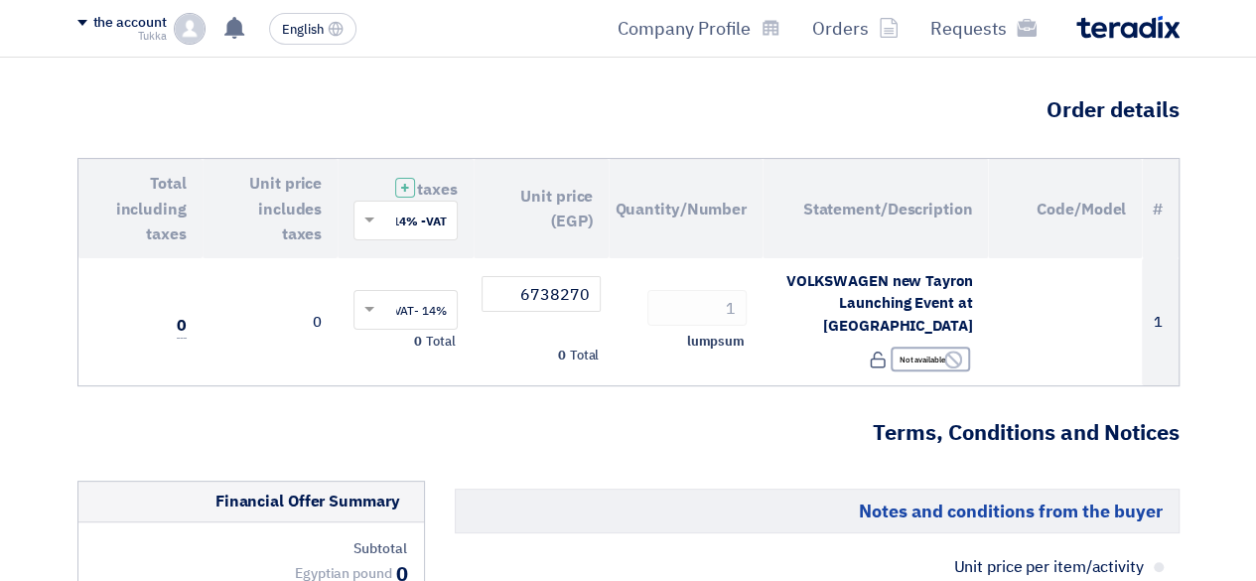
click at [648, 435] on h3 "Terms, Conditions and Notices" at bounding box center [628, 433] width 1102 height 31
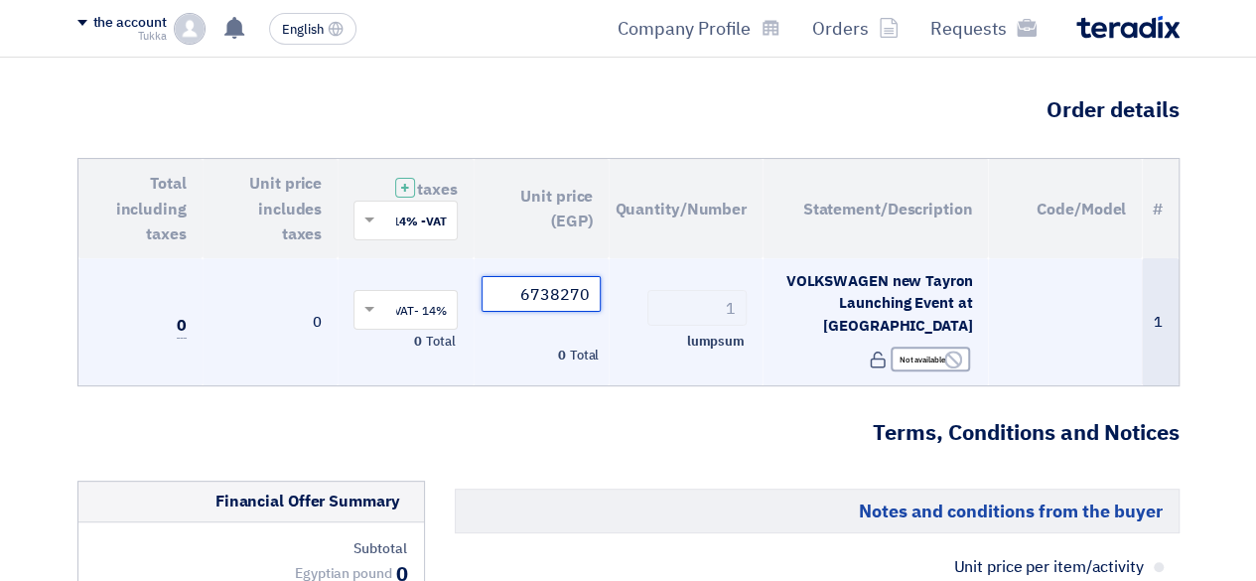
click at [579, 281] on input "6738270" at bounding box center [541, 294] width 120 height 36
click at [588, 283] on input "6738270" at bounding box center [541, 294] width 120 height 36
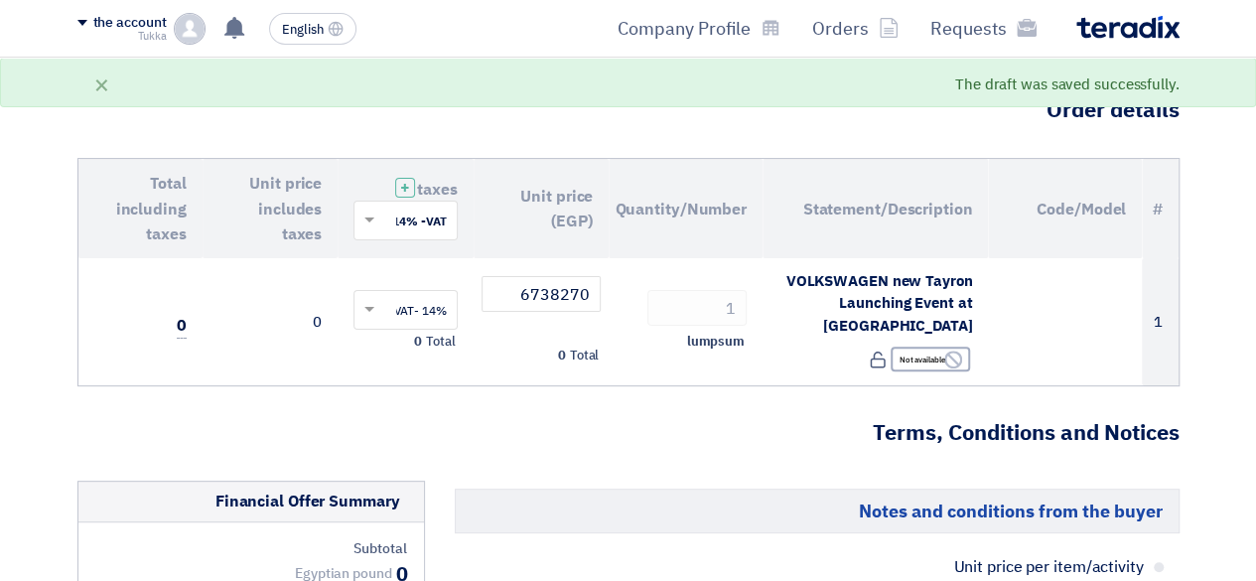
click at [510, 418] on h3 "Terms, Conditions and Notices" at bounding box center [628, 433] width 1102 height 31
click at [389, 221] on input "text" at bounding box center [416, 222] width 65 height 33
click at [422, 221] on input "text" at bounding box center [416, 222] width 65 height 33
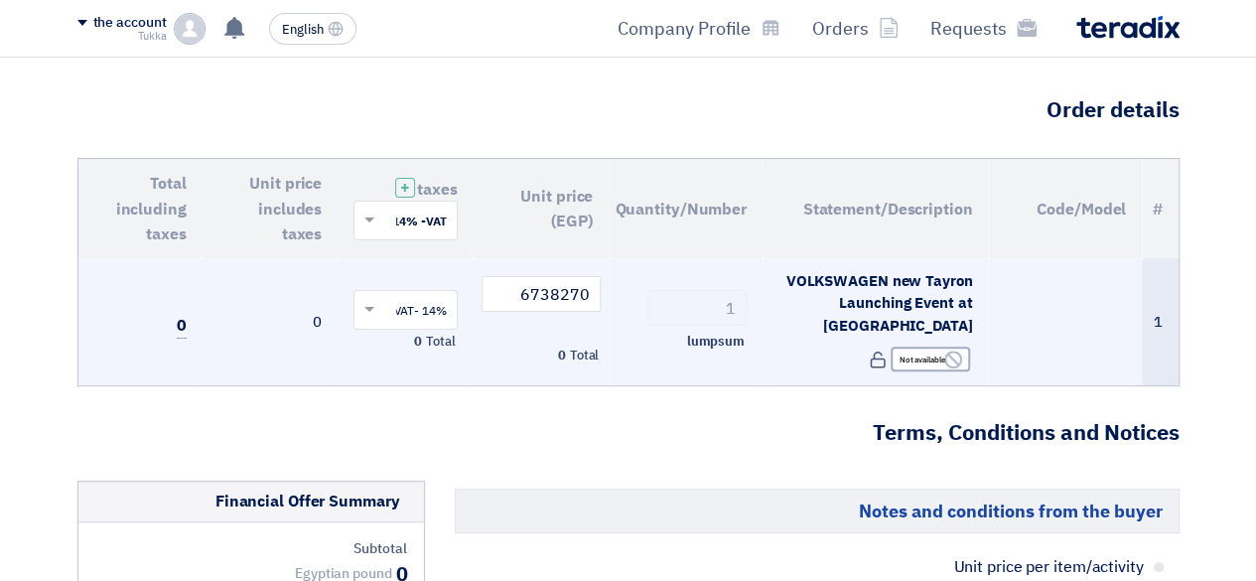
click at [773, 343] on td "VOLKSWAGEN new Tayron Launching Event at [GEOGRAPHIC_DATA] Reject Not available" at bounding box center [875, 322] width 226 height 128
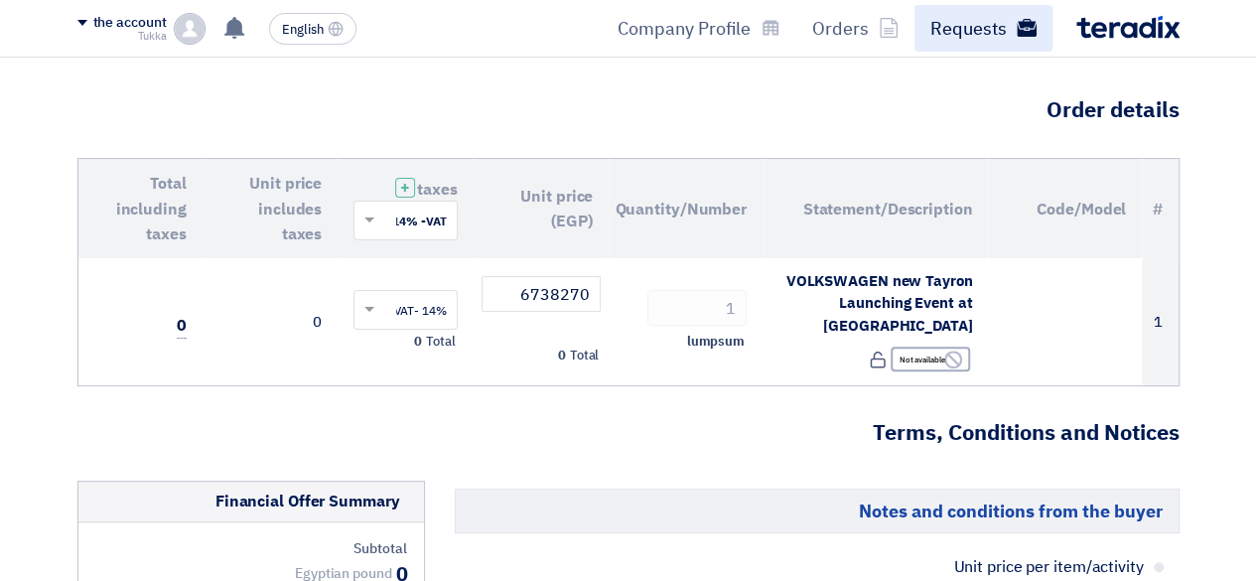
click at [948, 26] on font "Requests" at bounding box center [968, 28] width 76 height 27
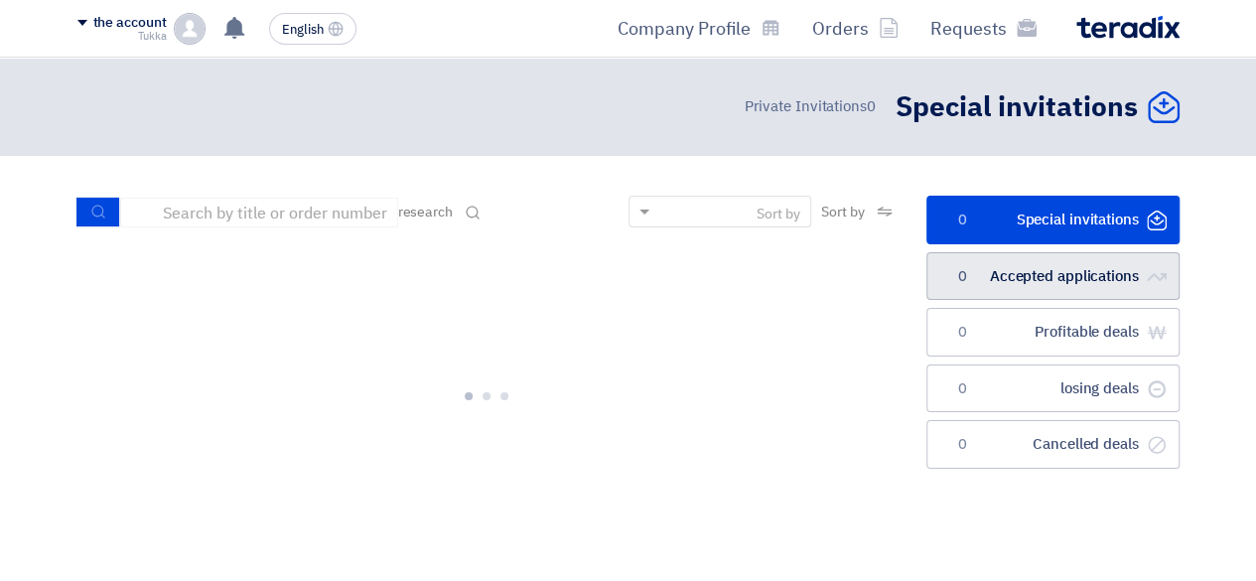
click at [1048, 263] on link "الطلبات المقبولة Accepted applications 0" at bounding box center [1052, 276] width 253 height 49
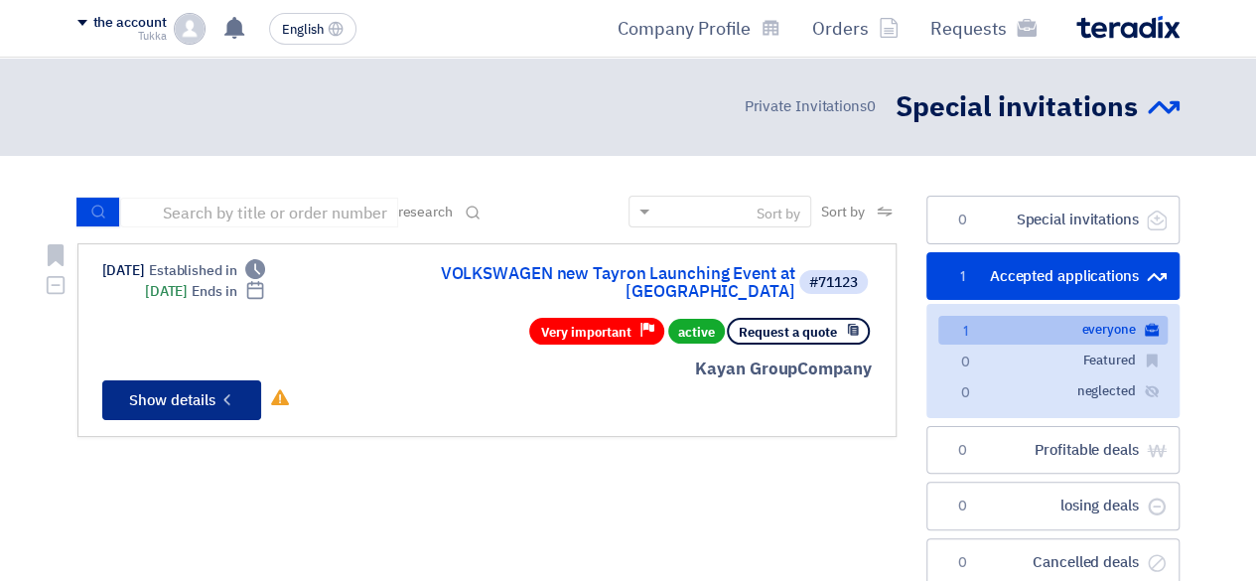
click at [224, 390] on icon "Check details" at bounding box center [226, 399] width 19 height 19
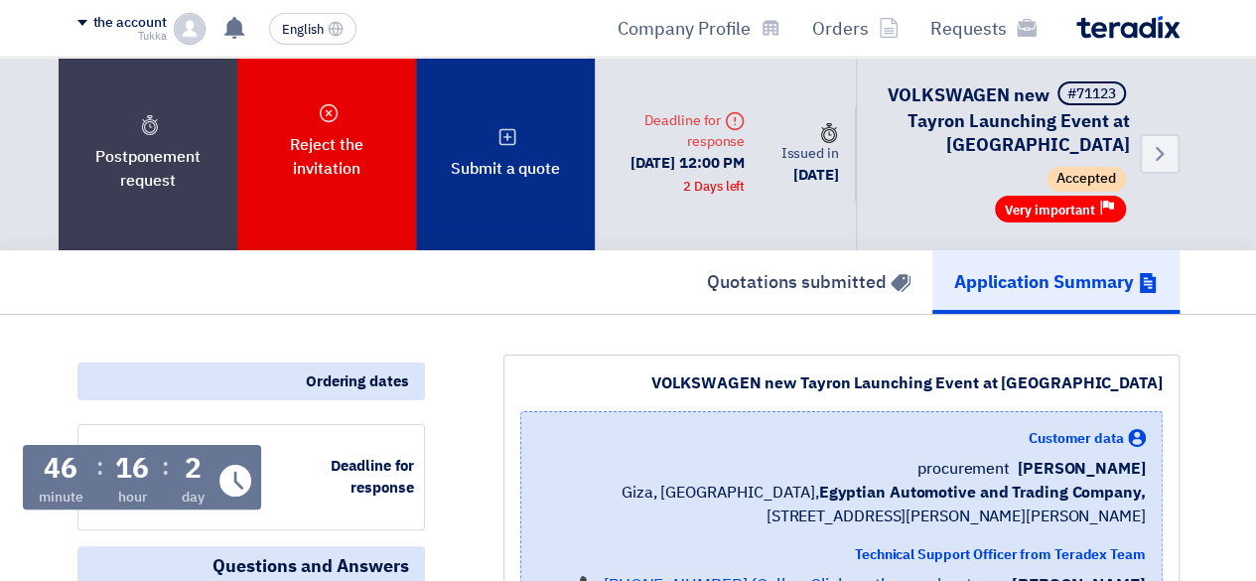
click at [514, 140] on icon at bounding box center [507, 137] width 20 height 20
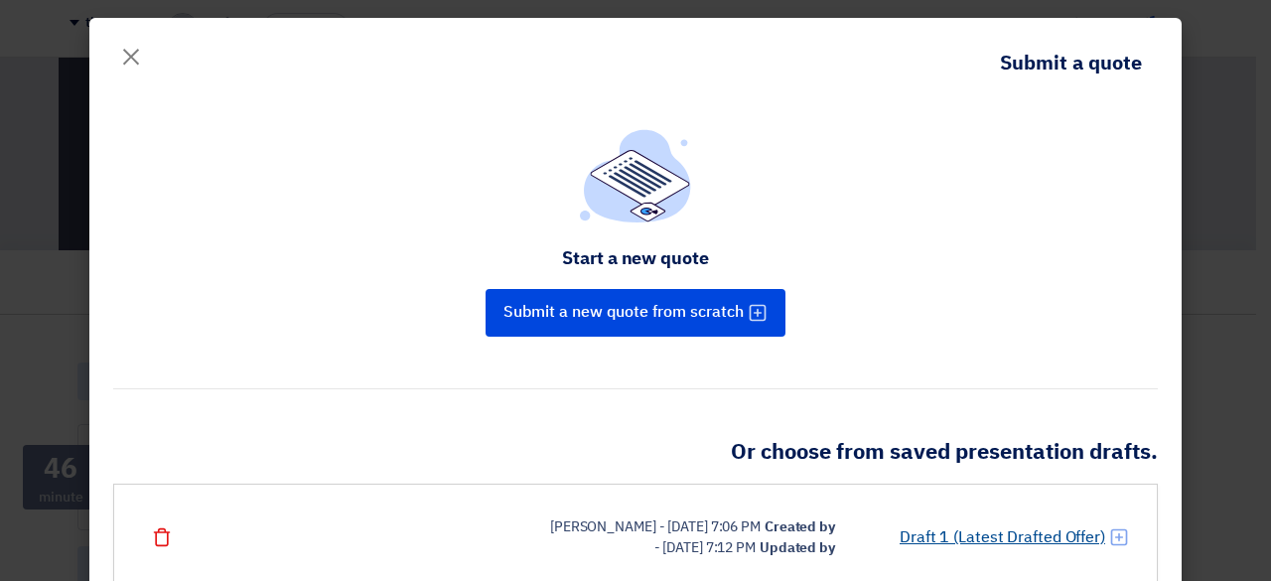
click at [990, 530] on font "Draft 1 (Latest Drafted Offer)" at bounding box center [1001, 537] width 205 height 24
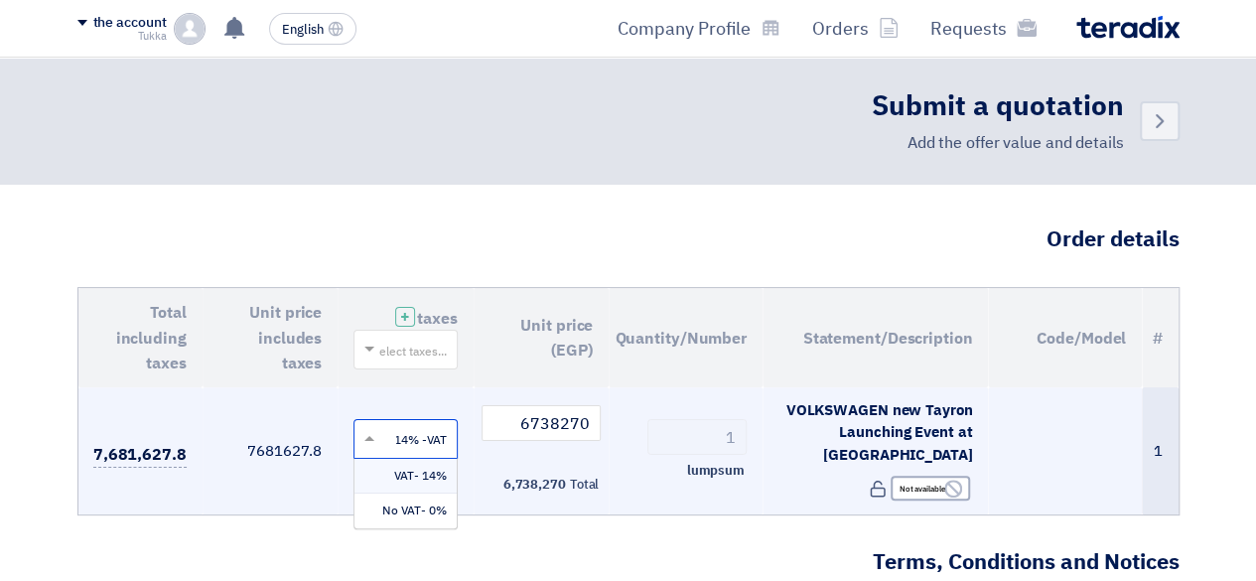
click at [419, 425] on input "text" at bounding box center [416, 441] width 65 height 33
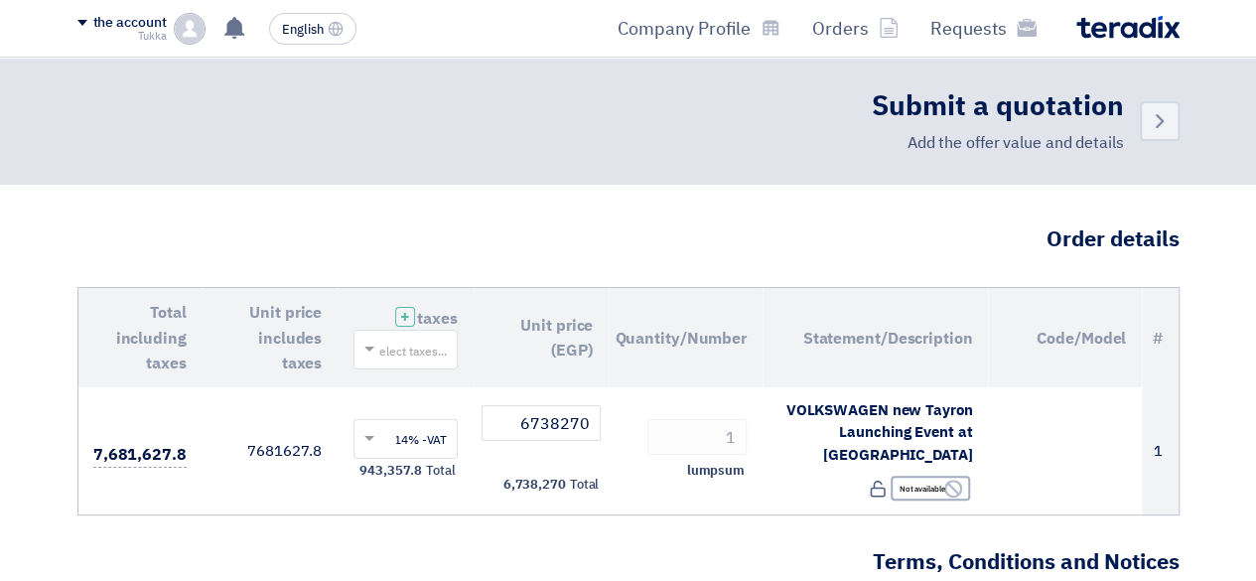
click at [278, 564] on h3 "Terms, Conditions and Notices" at bounding box center [628, 562] width 1102 height 31
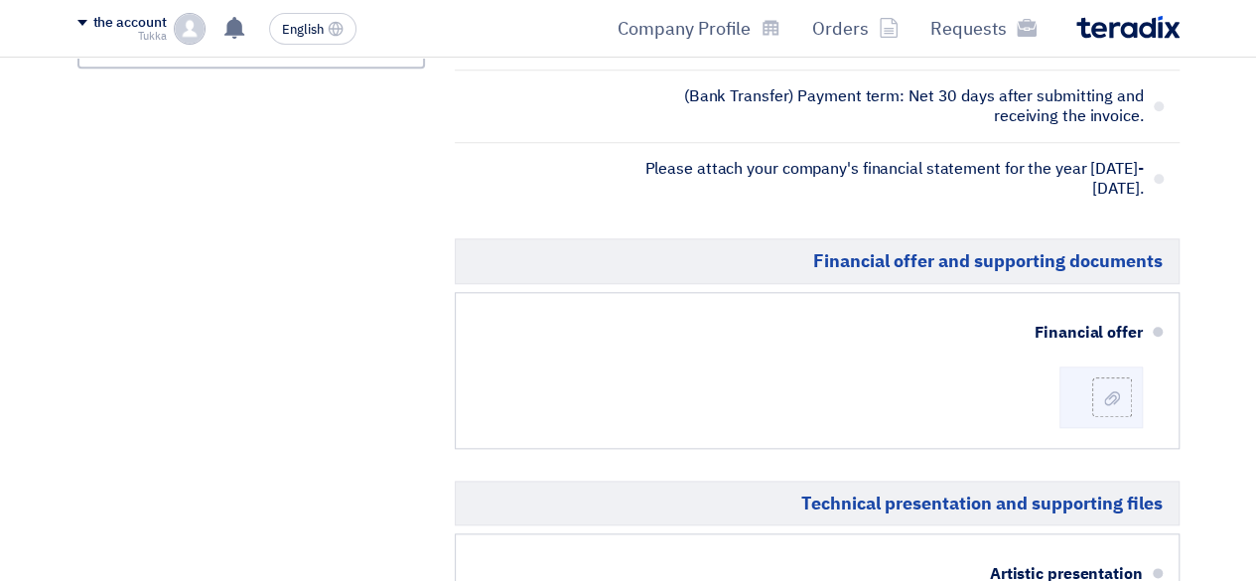
scroll to position [968, 0]
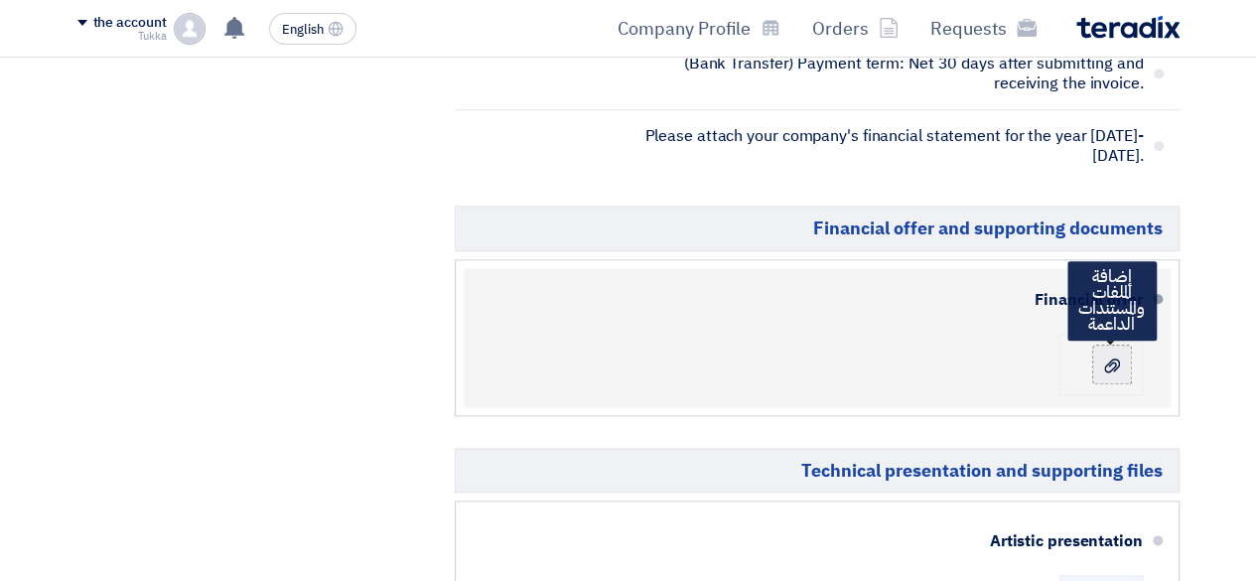
click at [1110, 357] on use at bounding box center [1112, 364] width 16 height 14
click at [0, 0] on input "file" at bounding box center [0, 0] width 0 height 0
click at [1102, 356] on div at bounding box center [1113, 362] width 26 height 12
click at [0, 0] on input "file" at bounding box center [0, 0] width 0 height 0
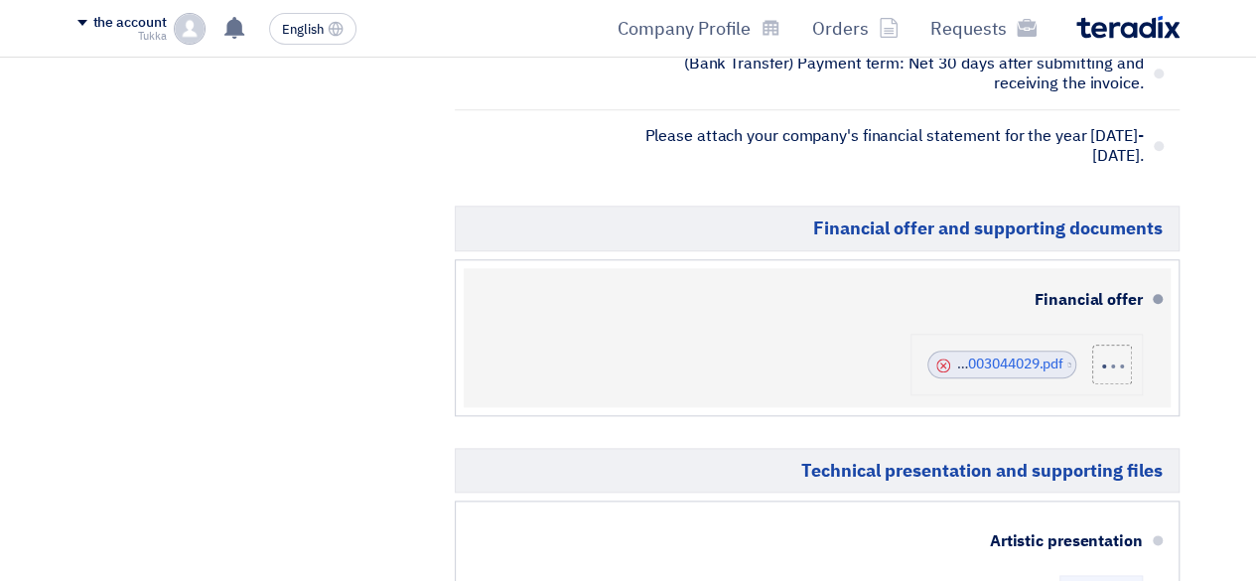
click at [940, 358] on icon "Cancel" at bounding box center [943, 365] width 14 height 14
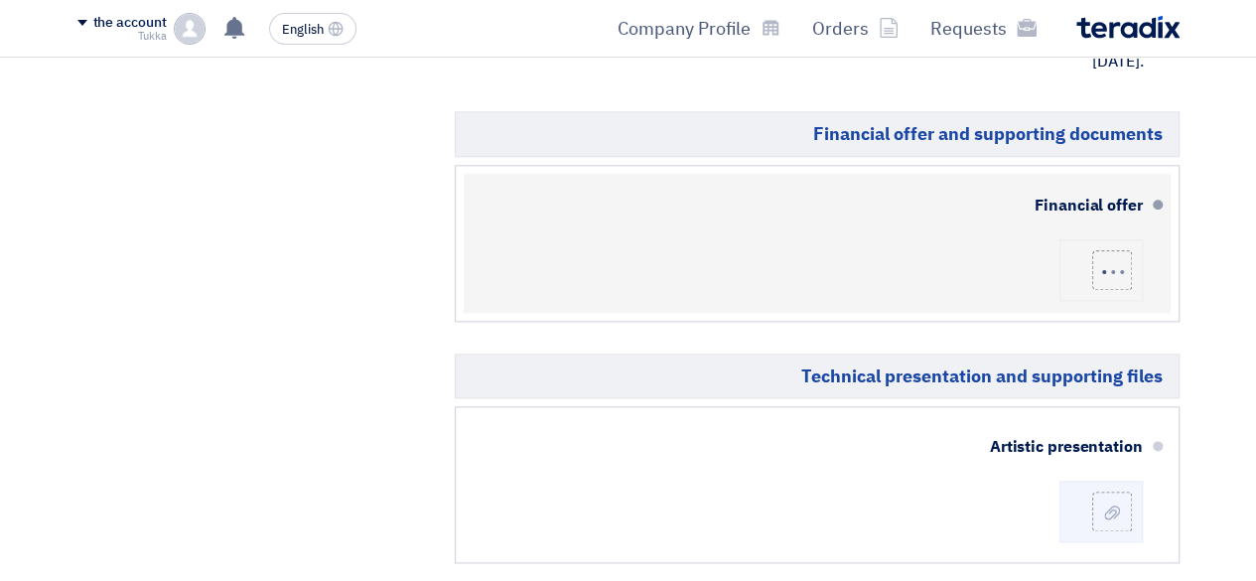
scroll to position [1078, 0]
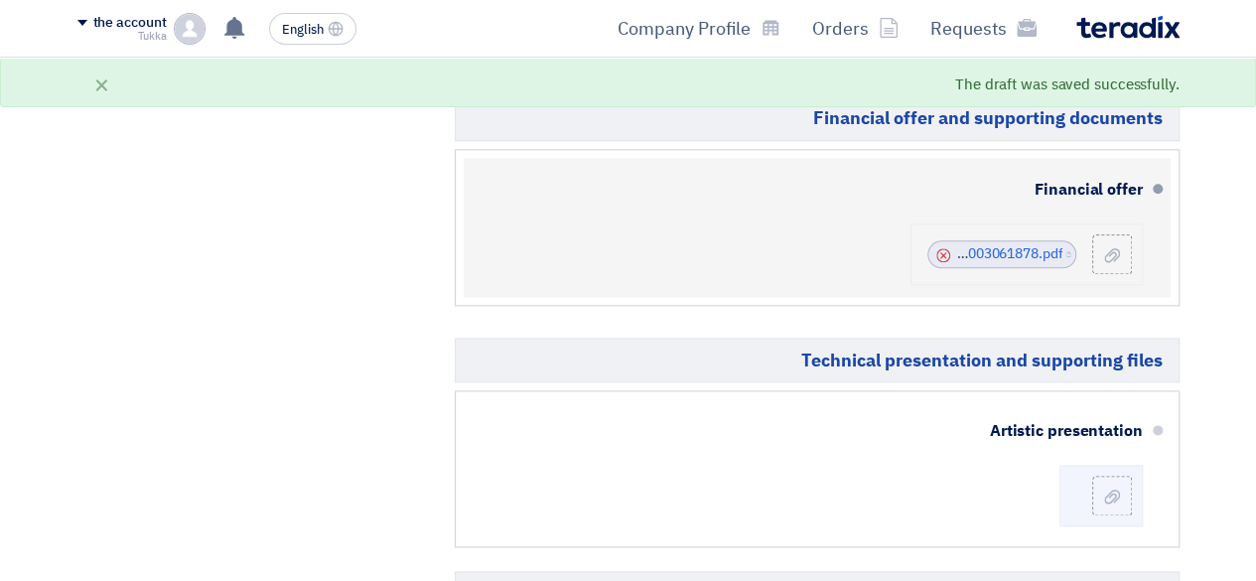
click at [946, 248] on use at bounding box center [943, 255] width 14 height 14
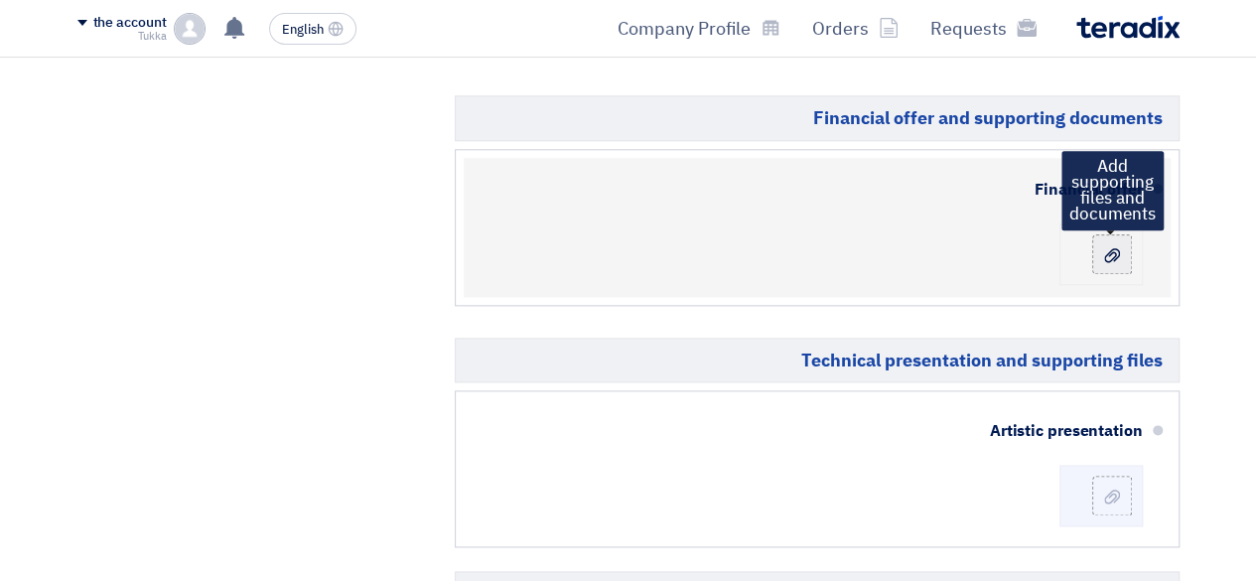
click at [1106, 247] on label at bounding box center [1112, 254] width 40 height 40
click at [0, 0] on input "file" at bounding box center [0, 0] width 0 height 0
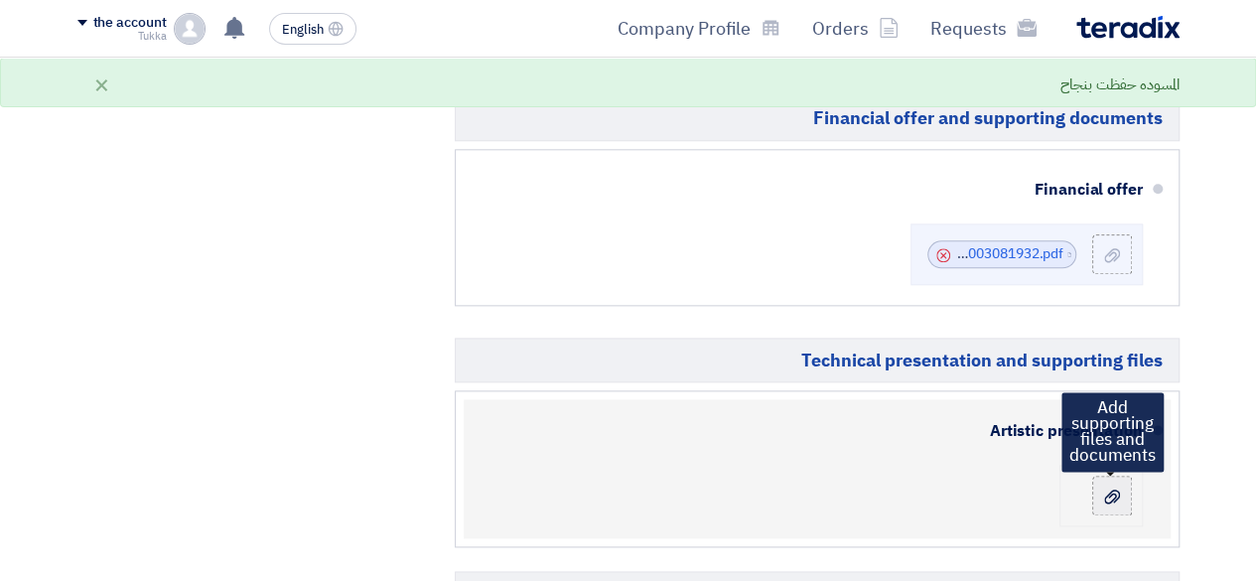
click at [1122, 485] on div at bounding box center [1112, 495] width 24 height 20
click at [0, 0] on input "file" at bounding box center [0, 0] width 0 height 0
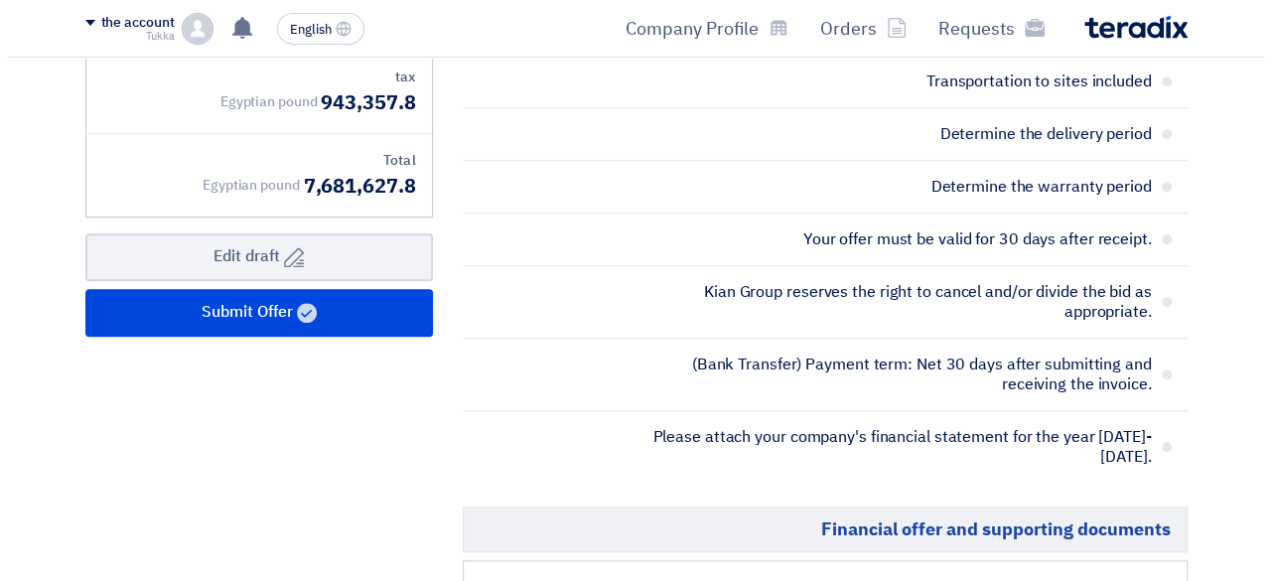
scroll to position [663, 0]
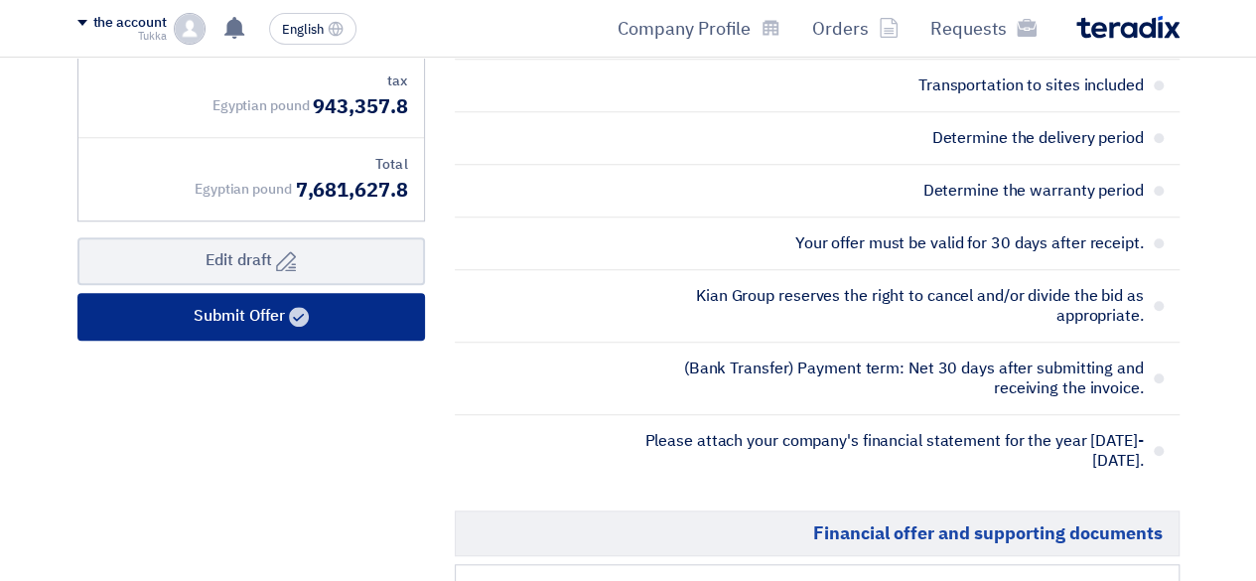
click at [279, 304] on font "Submit Offer" at bounding box center [239, 316] width 91 height 24
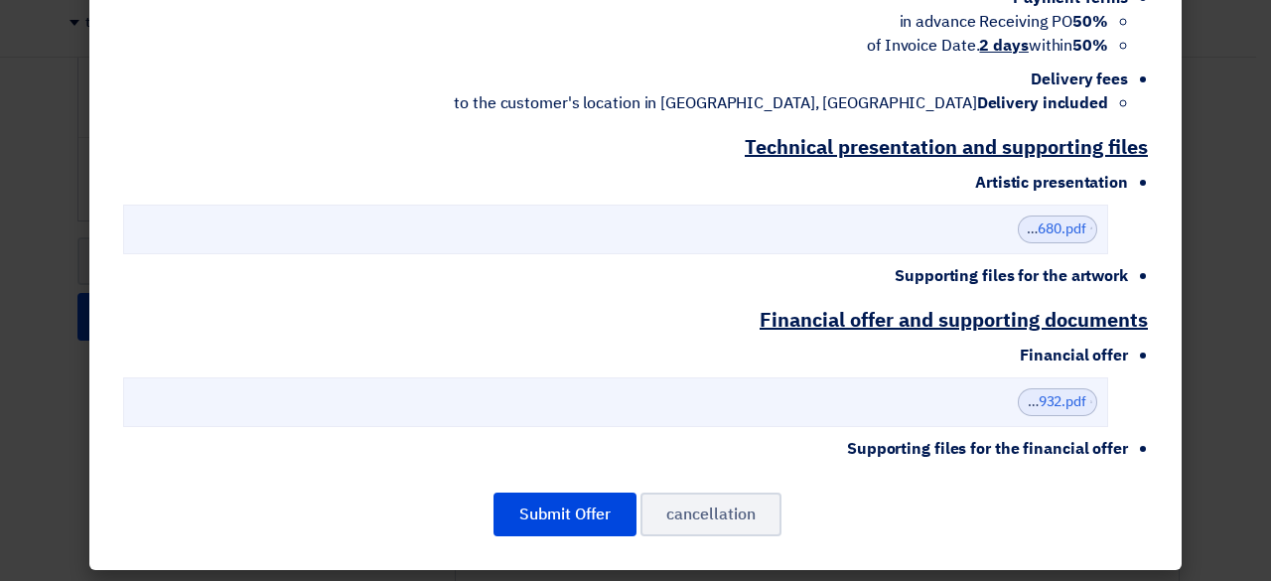
scroll to position [699, 0]
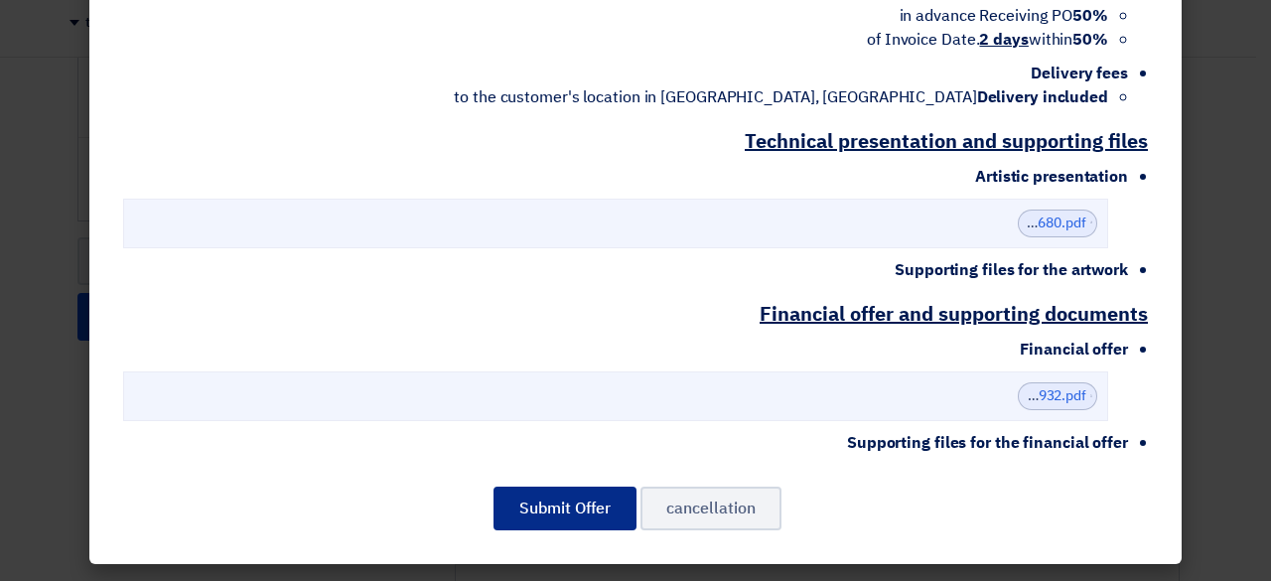
click at [541, 519] on font "Submit Offer" at bounding box center [564, 508] width 91 height 24
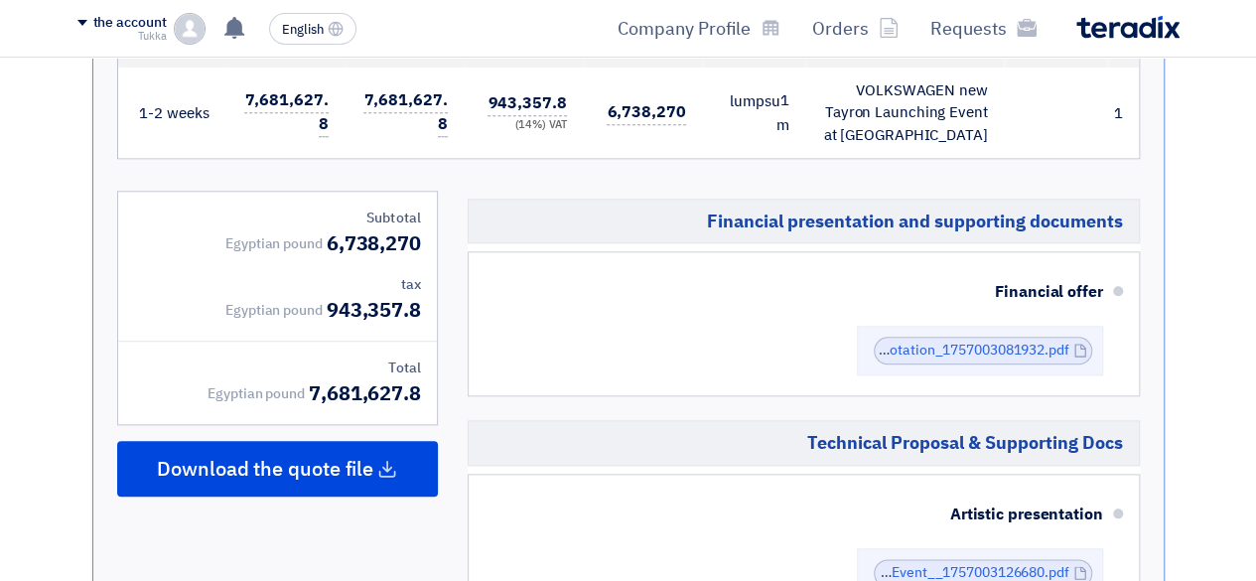
scroll to position [887, 0]
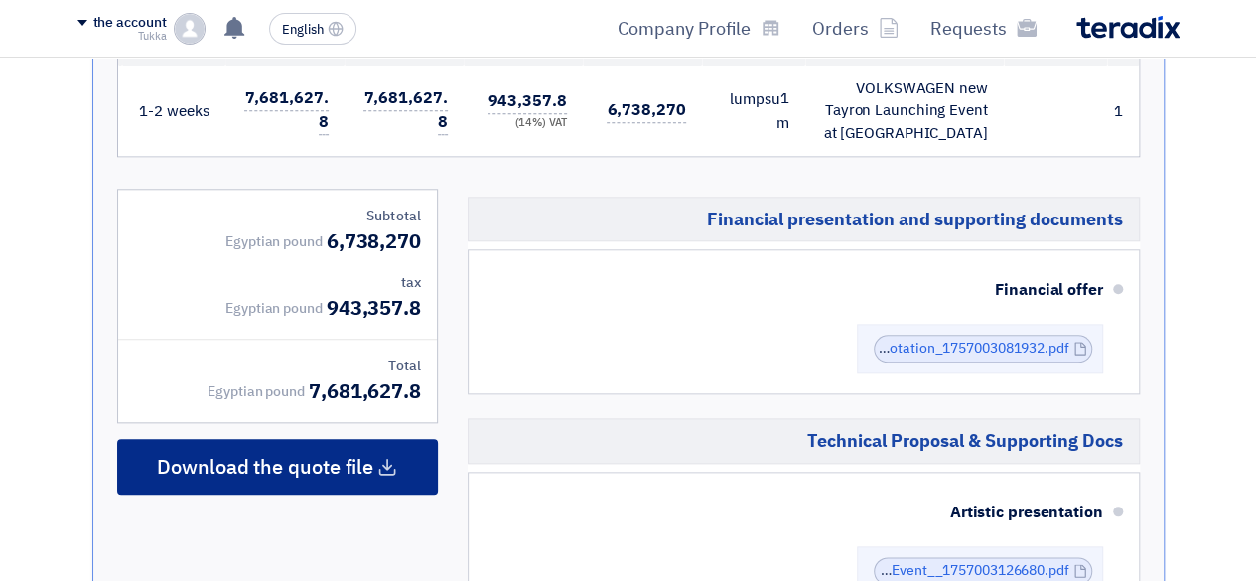
click at [292, 470] on div "Download the quote file" at bounding box center [277, 467] width 321 height 56
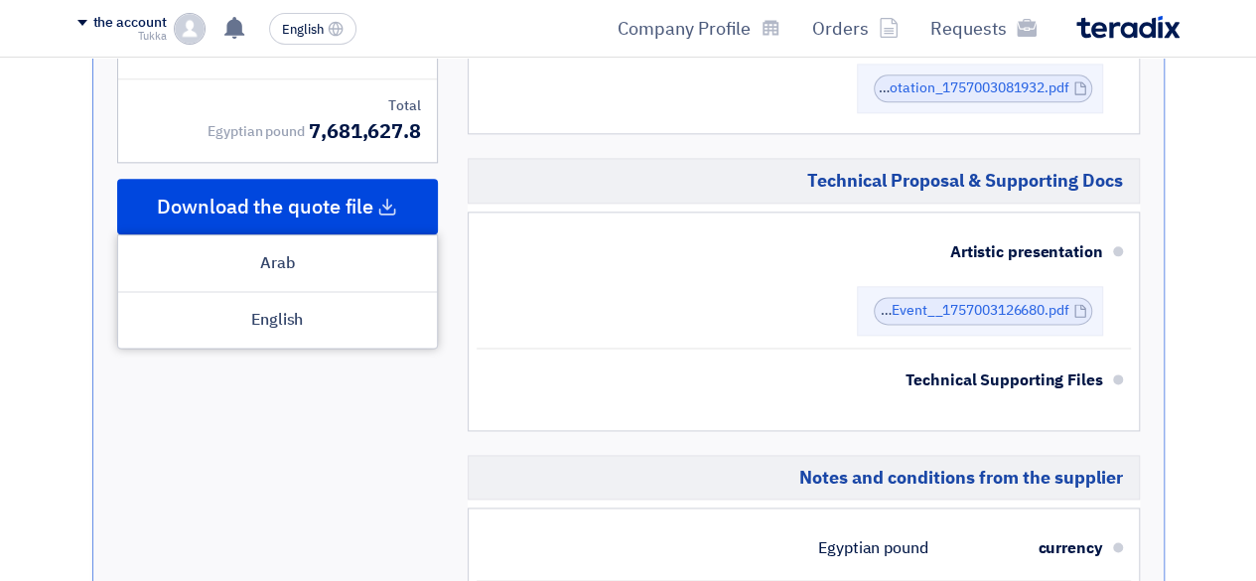
scroll to position [1169, 0]
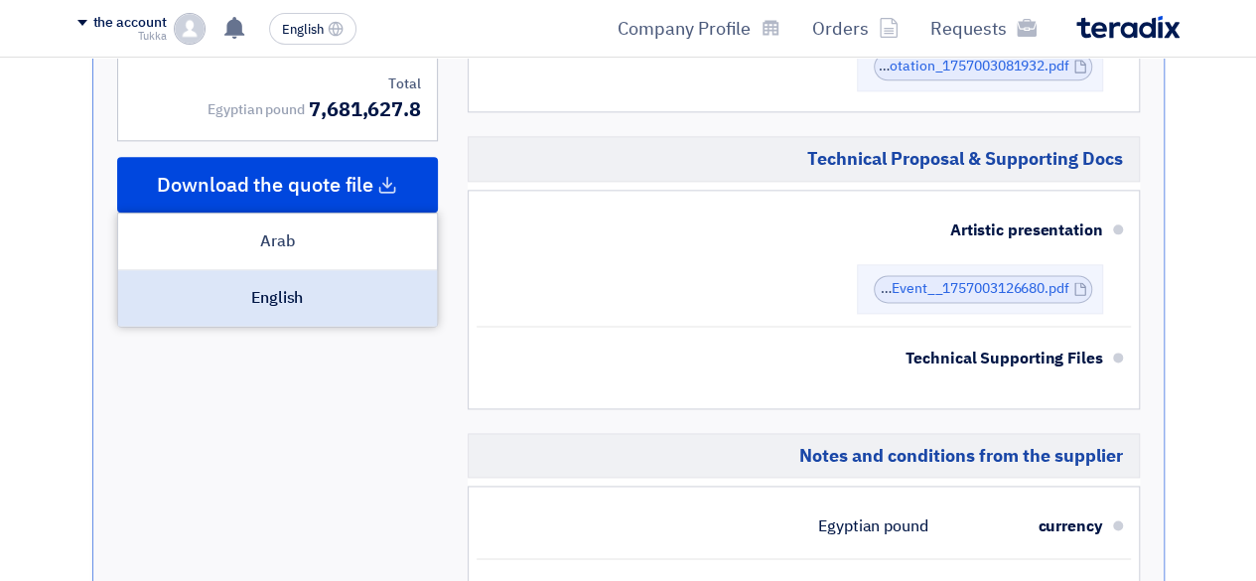
click at [274, 286] on font "English" at bounding box center [277, 298] width 52 height 24
